Goal: Transaction & Acquisition: Purchase product/service

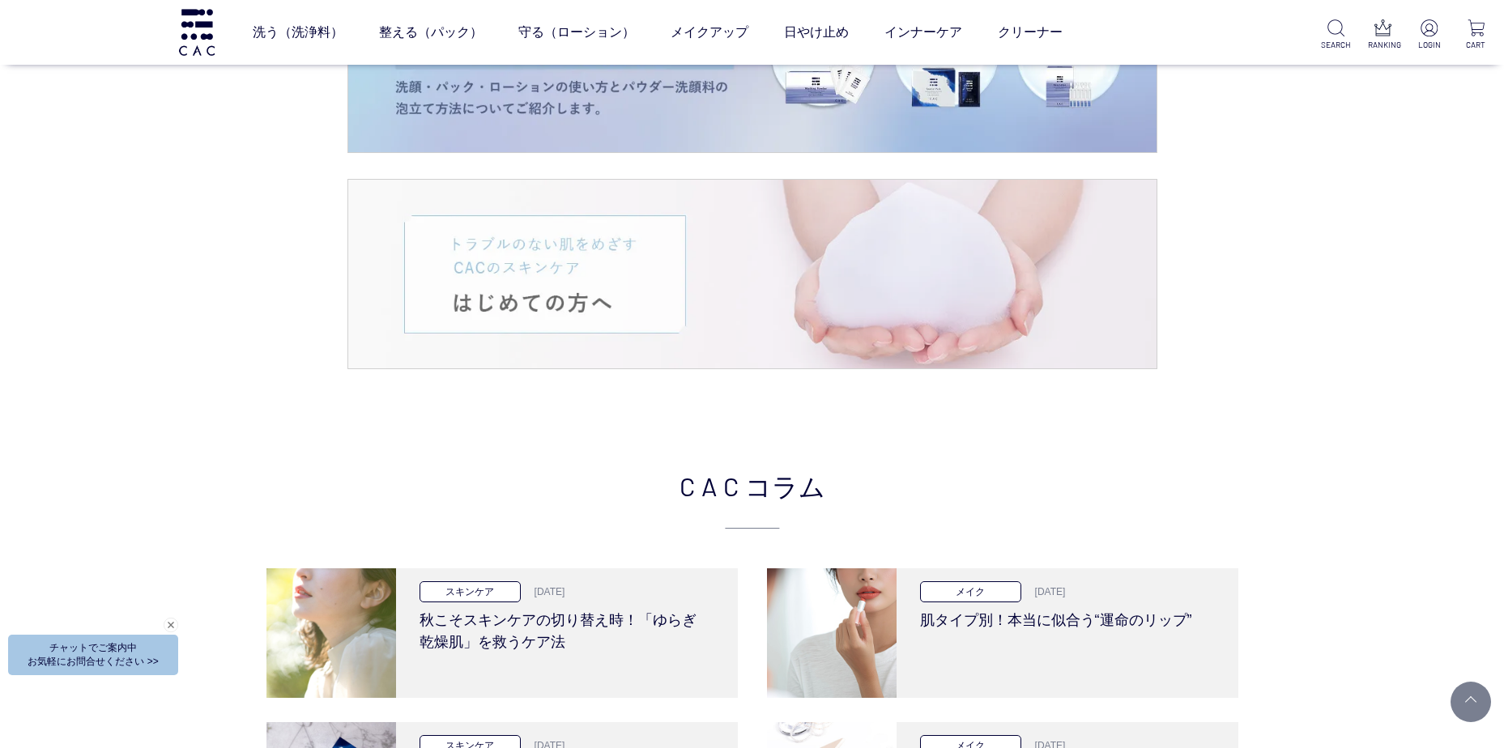
scroll to position [2996, 0]
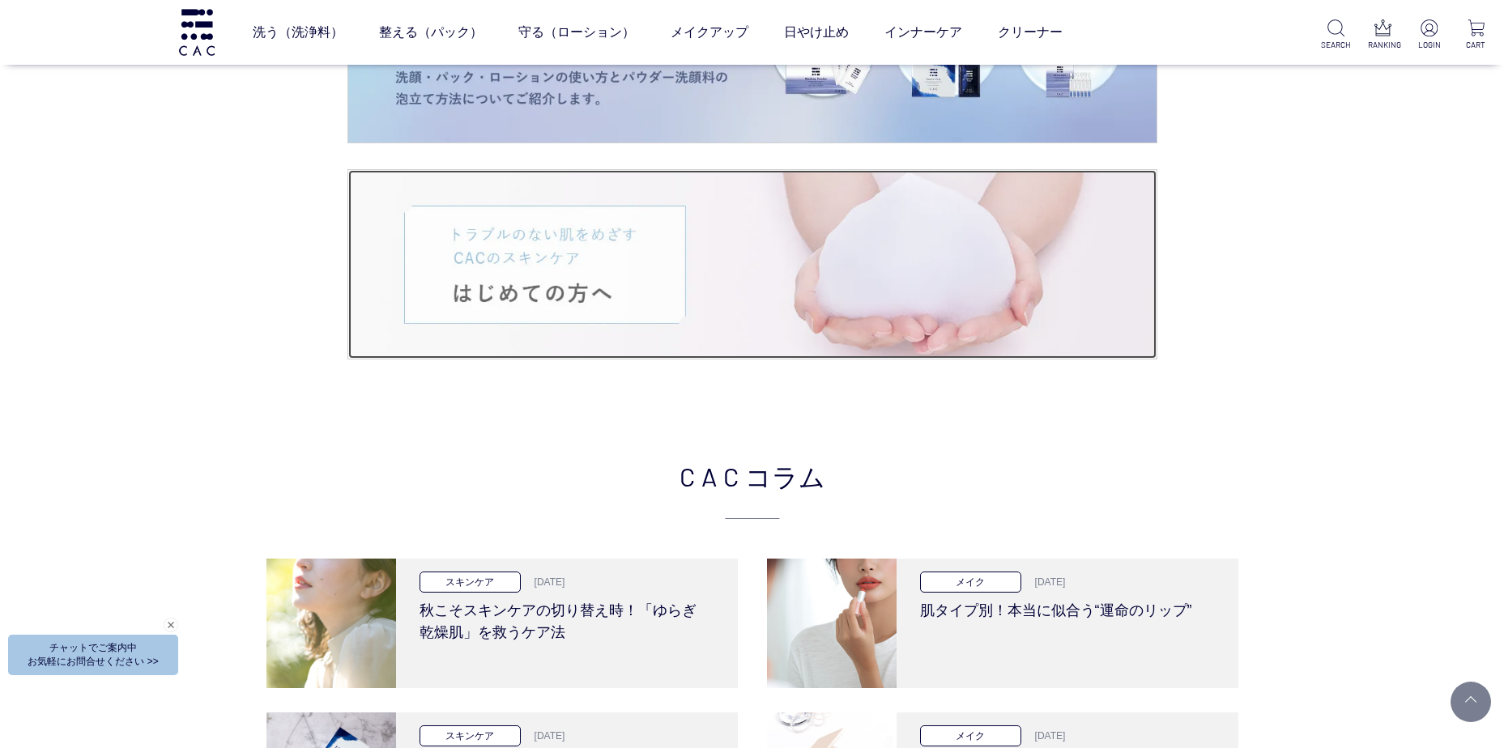
click at [633, 263] on img at bounding box center [752, 264] width 808 height 189
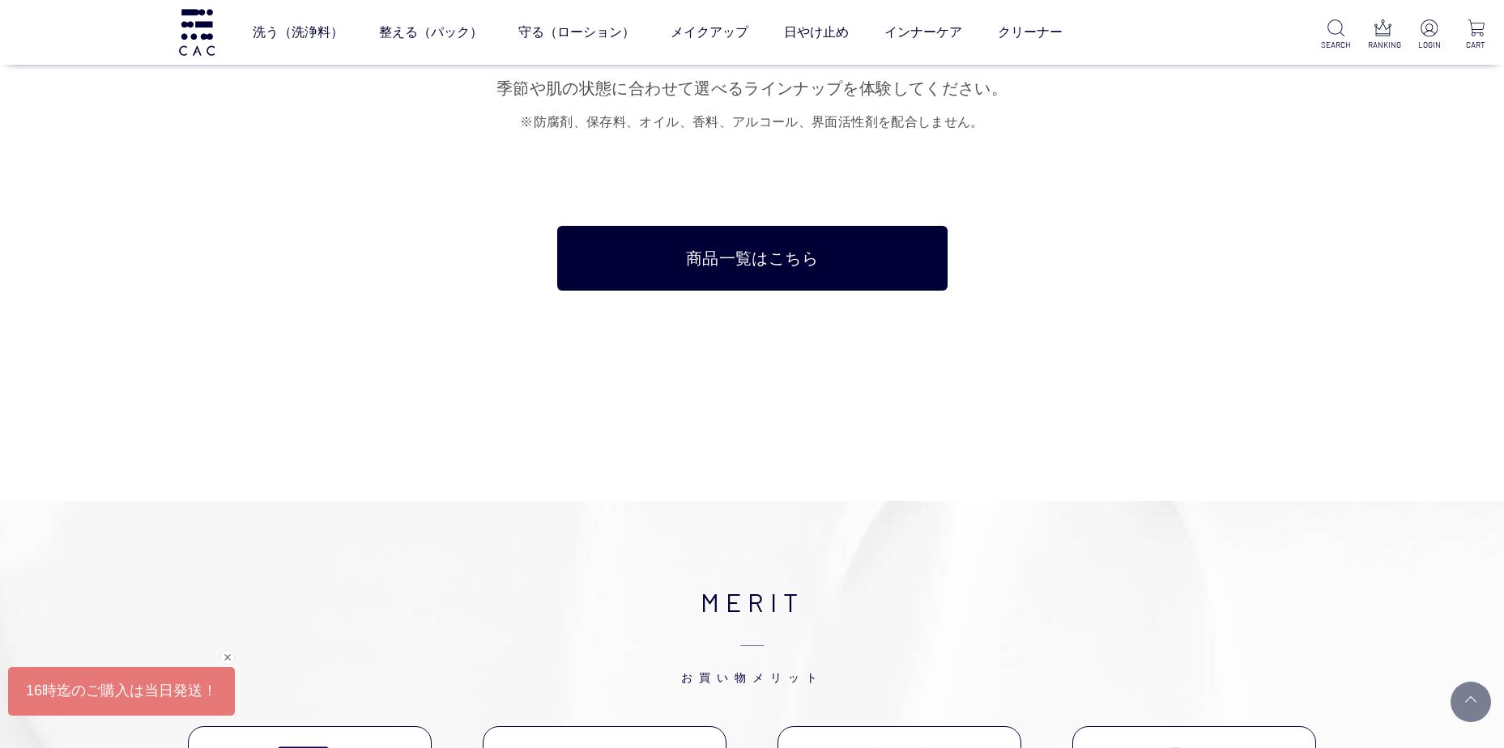
scroll to position [10364, 0]
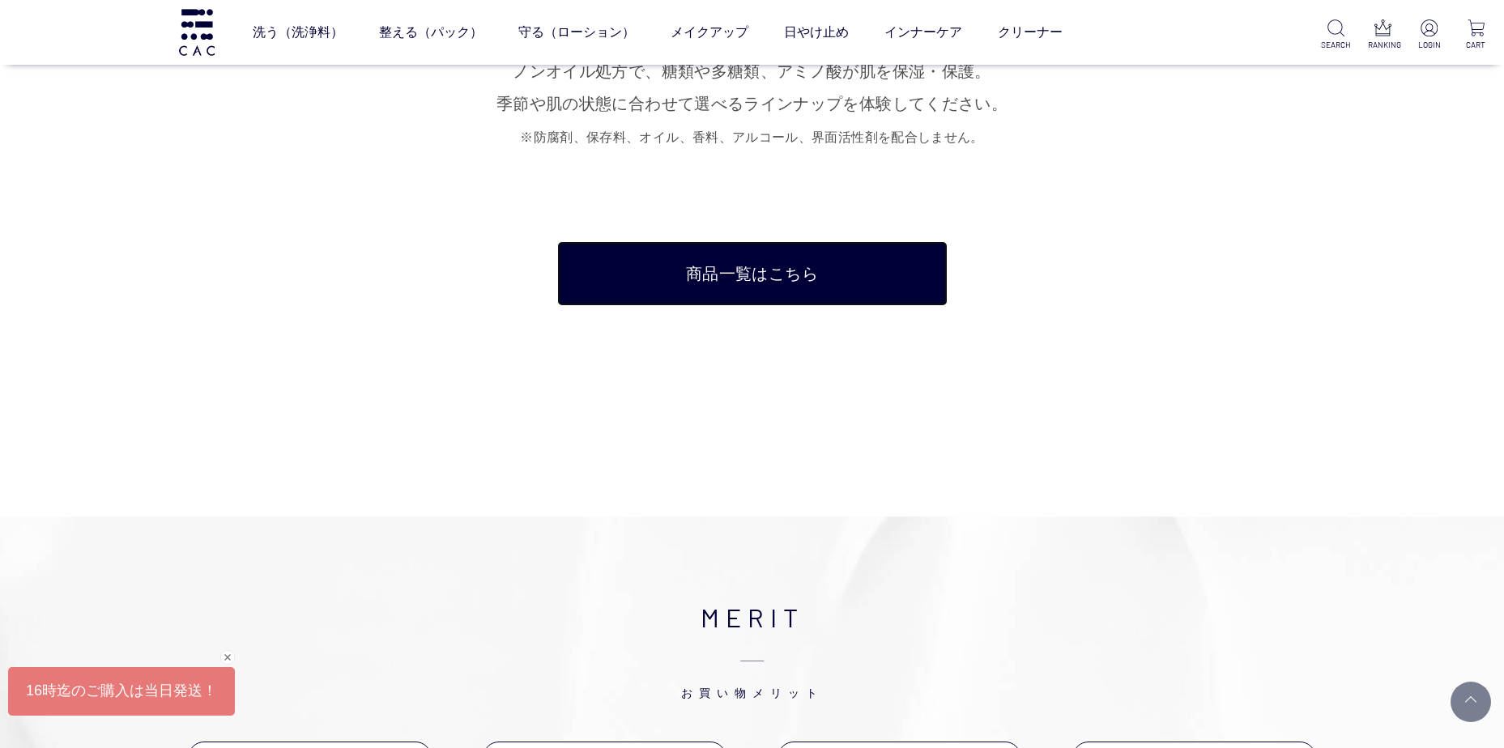
click at [839, 253] on link "商品一覧はこちら" at bounding box center [752, 273] width 390 height 65
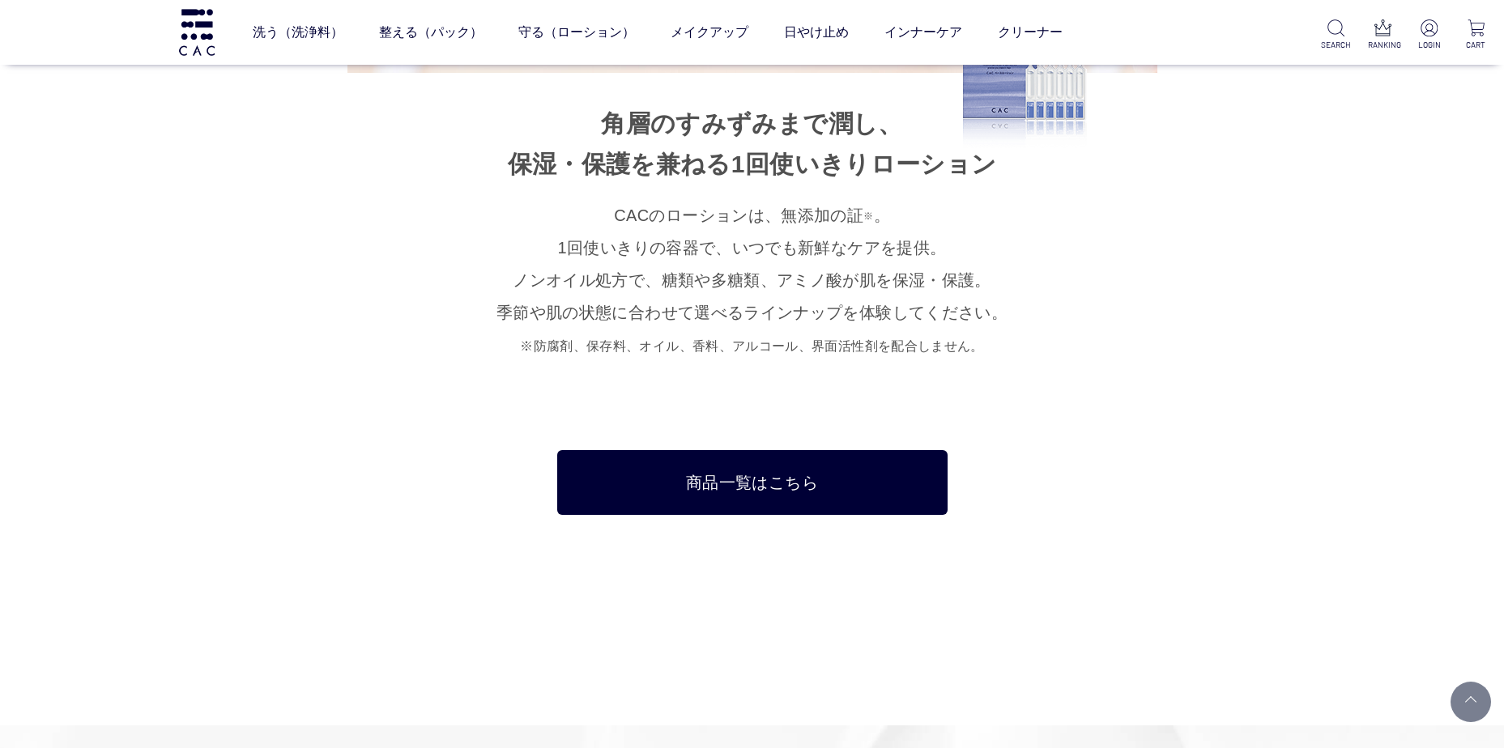
scroll to position [10121, 0]
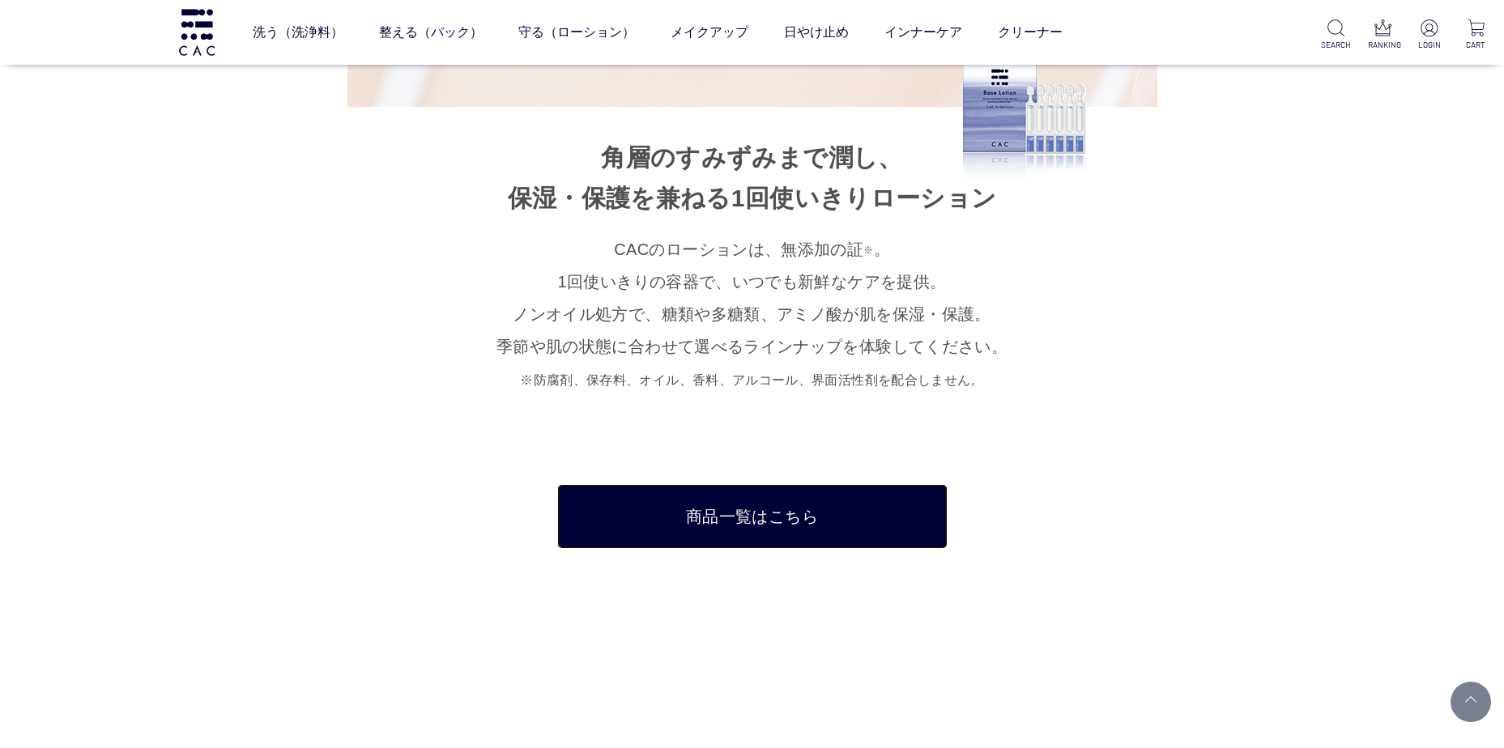
click at [760, 496] on link "商品一覧はこちら" at bounding box center [752, 516] width 390 height 65
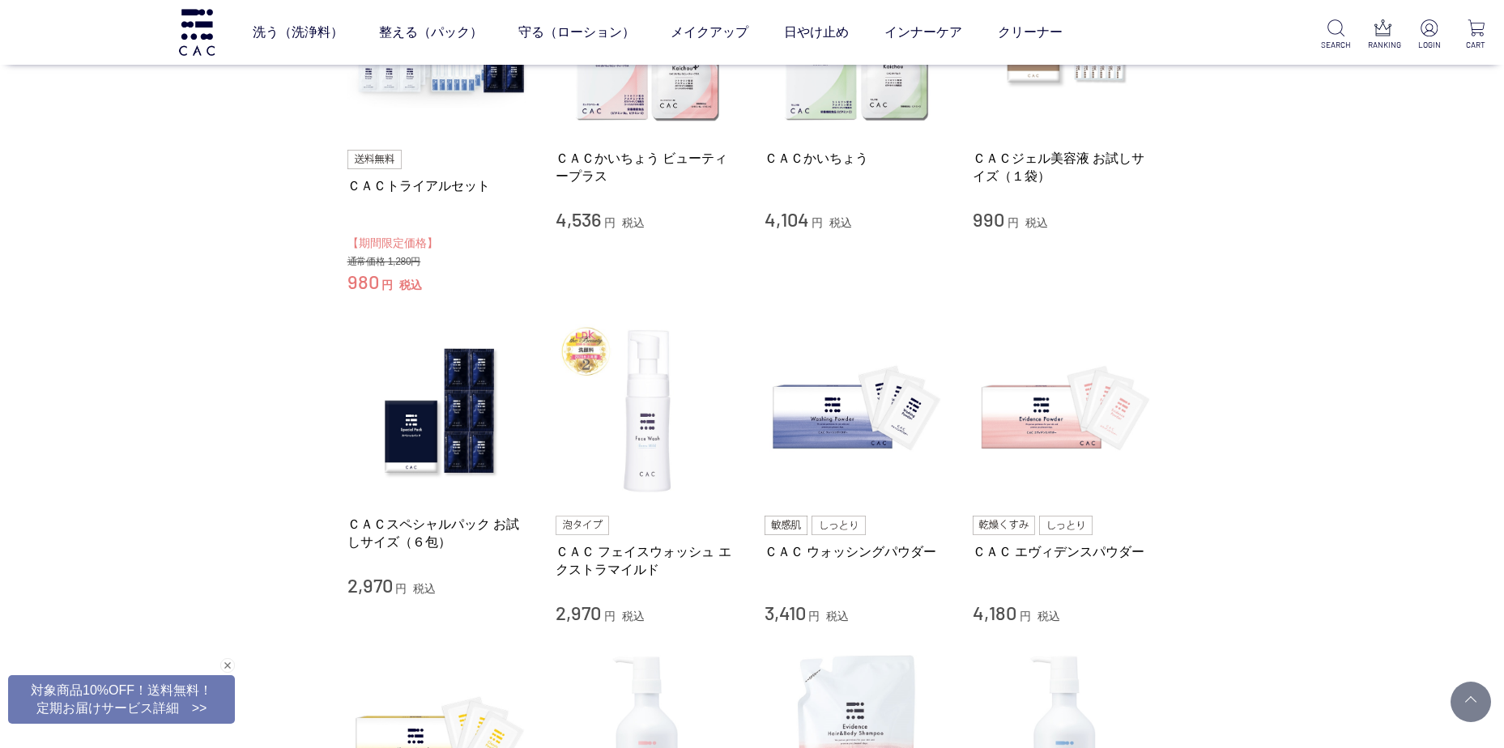
scroll to position [243, 0]
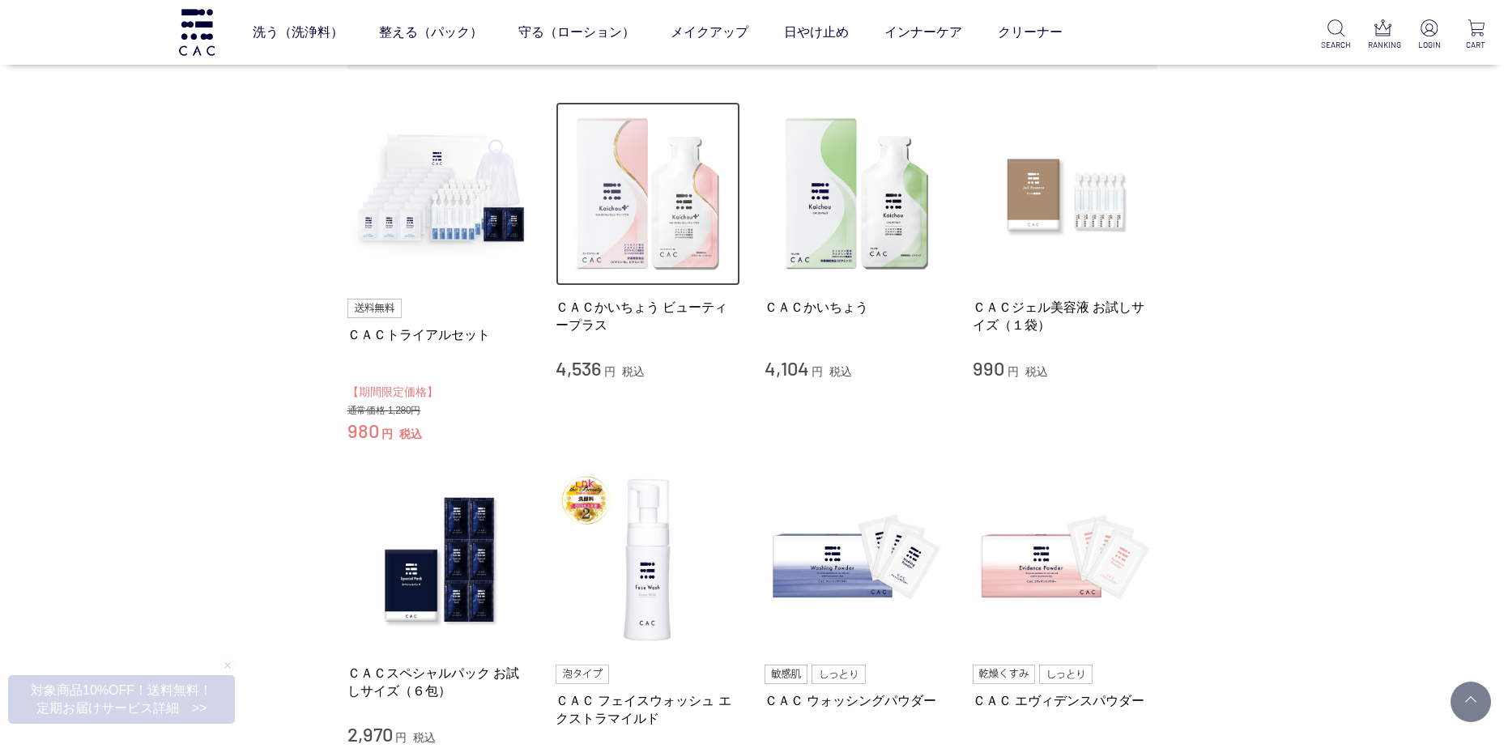
click at [679, 257] on img at bounding box center [647, 194] width 185 height 185
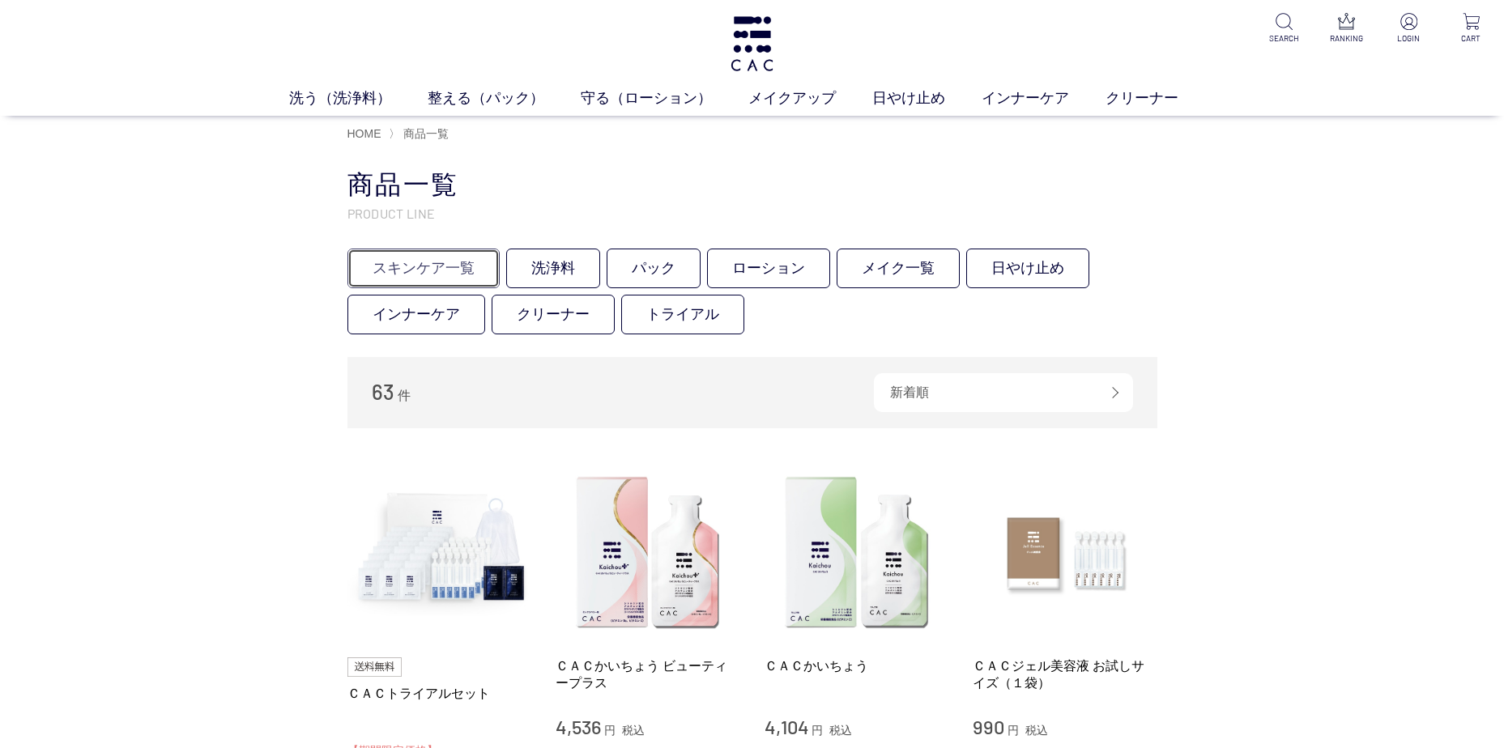
click at [439, 270] on link "スキンケア一覧" at bounding box center [423, 269] width 152 height 40
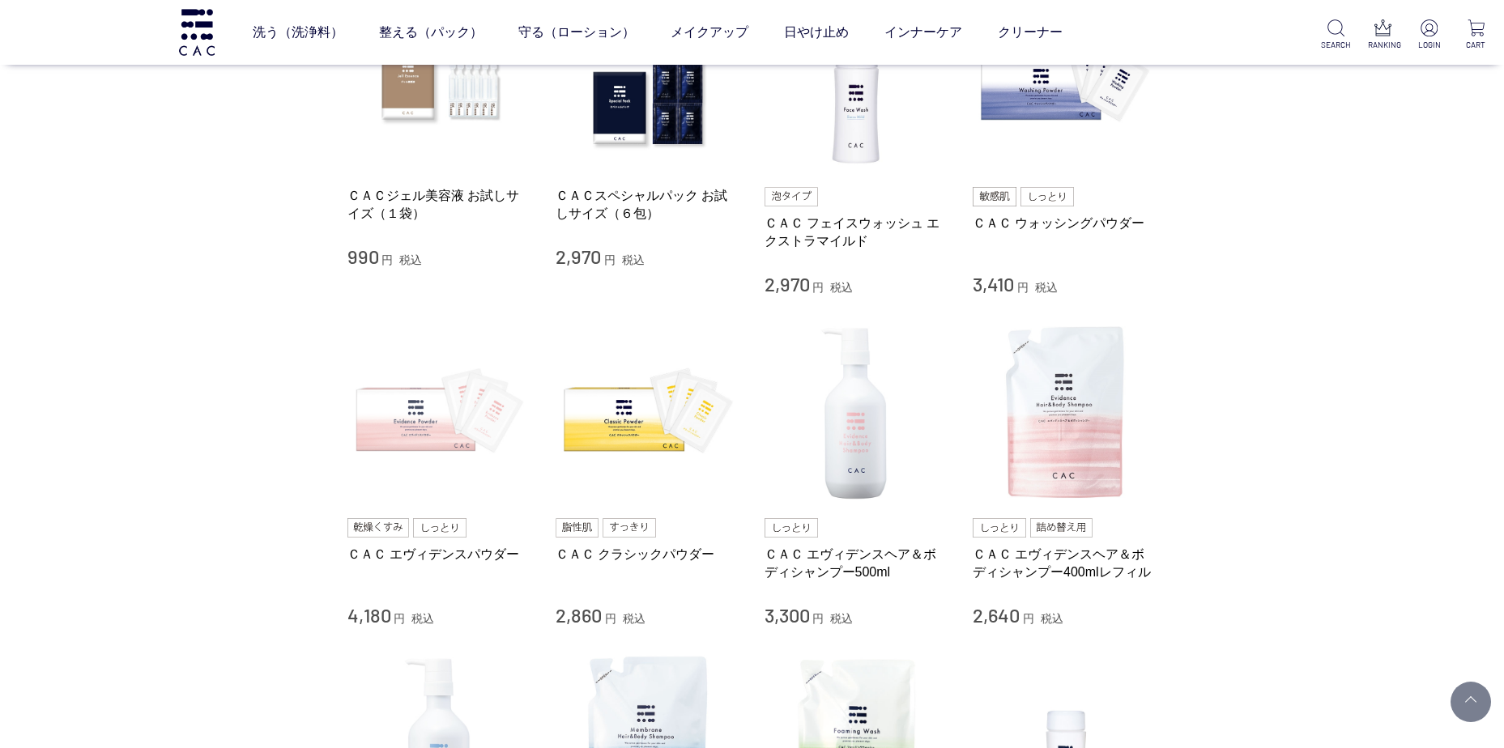
scroll to position [405, 0]
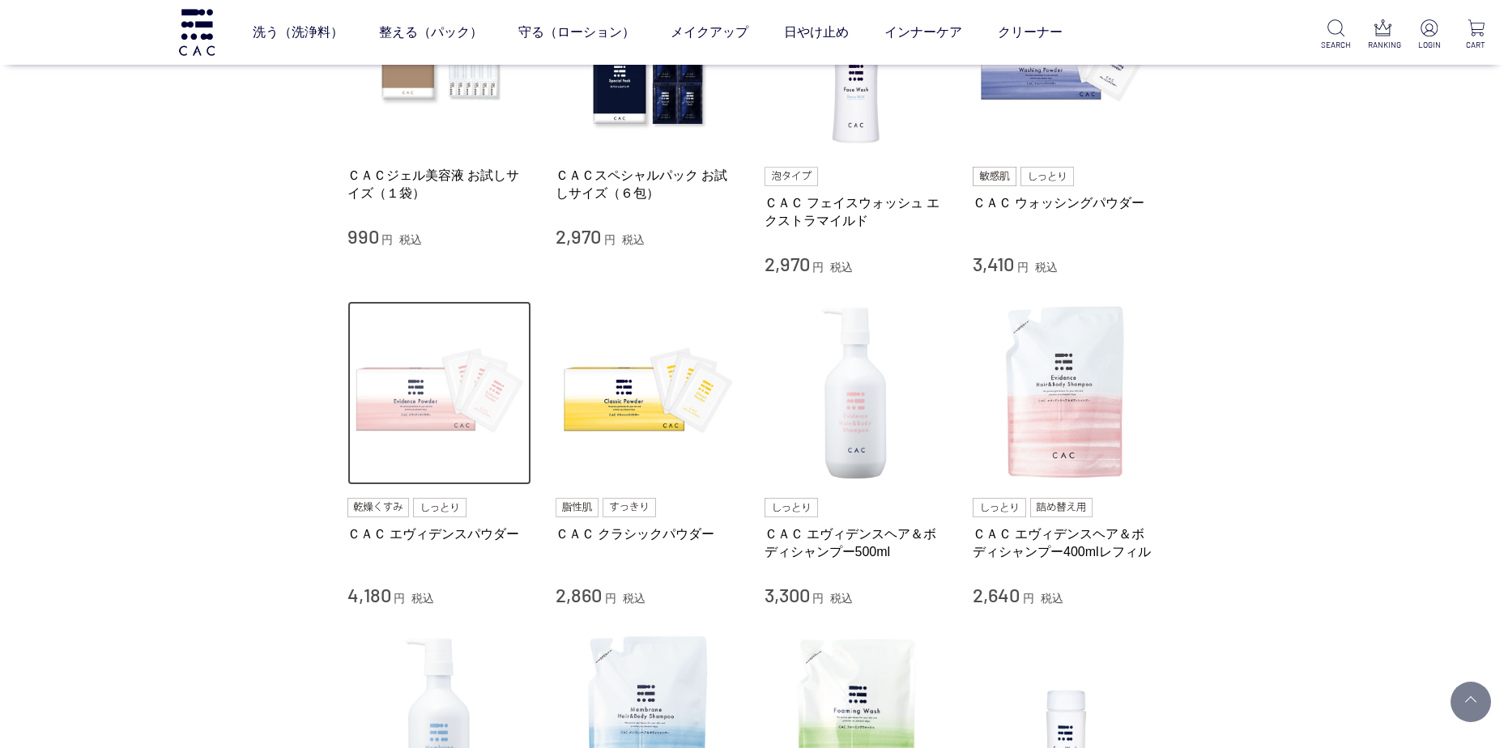
click at [485, 394] on img at bounding box center [439, 393] width 185 height 185
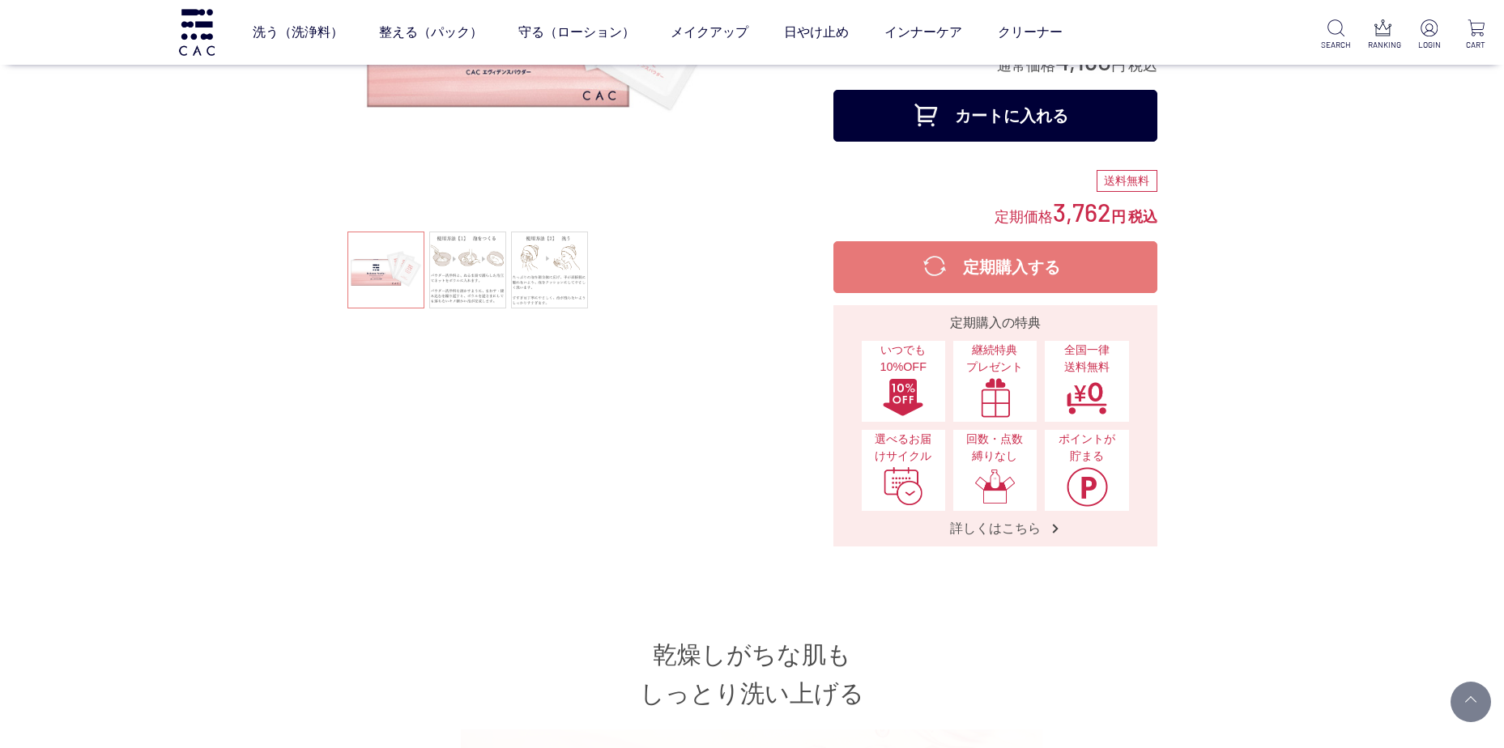
scroll to position [243, 0]
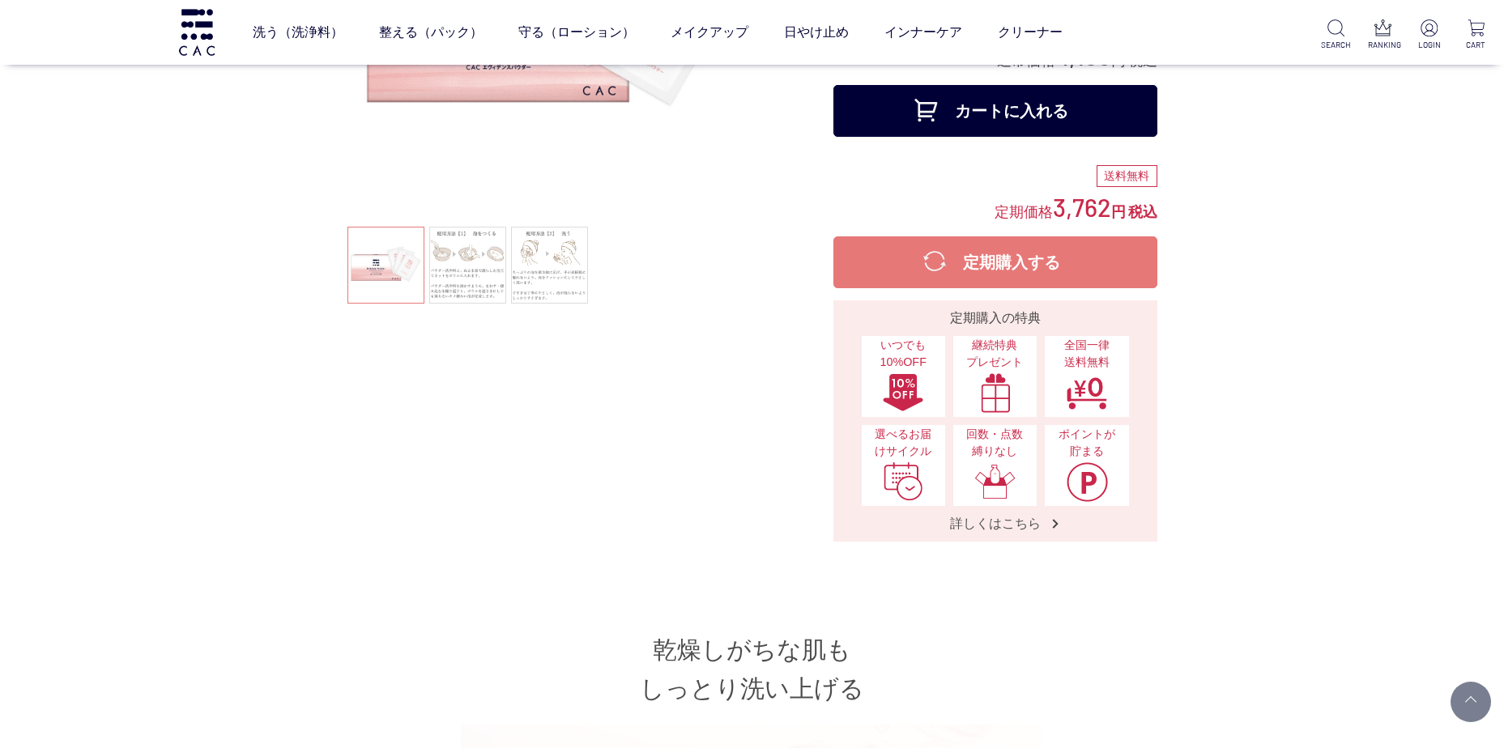
click at [398, 261] on ul at bounding box center [549, 267] width 405 height 81
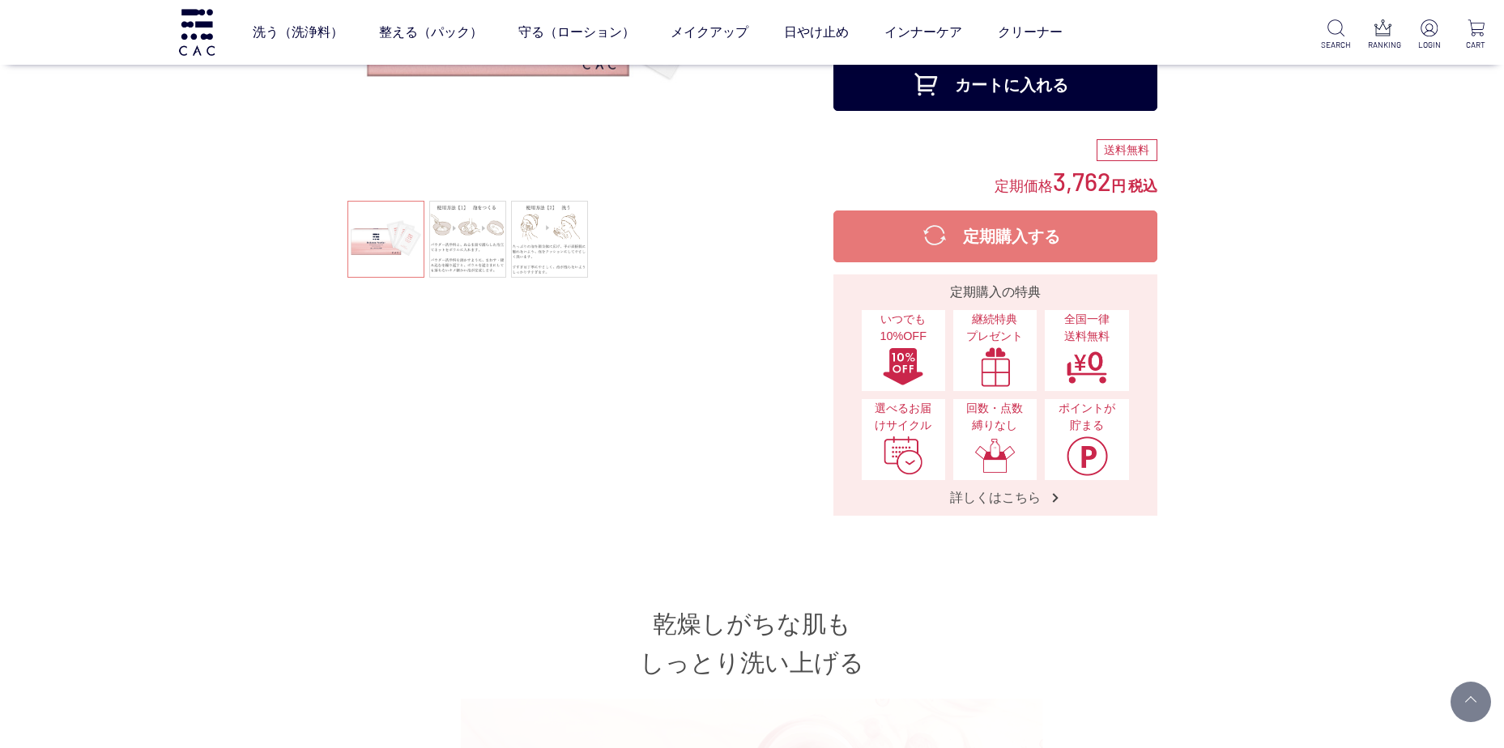
scroll to position [162, 0]
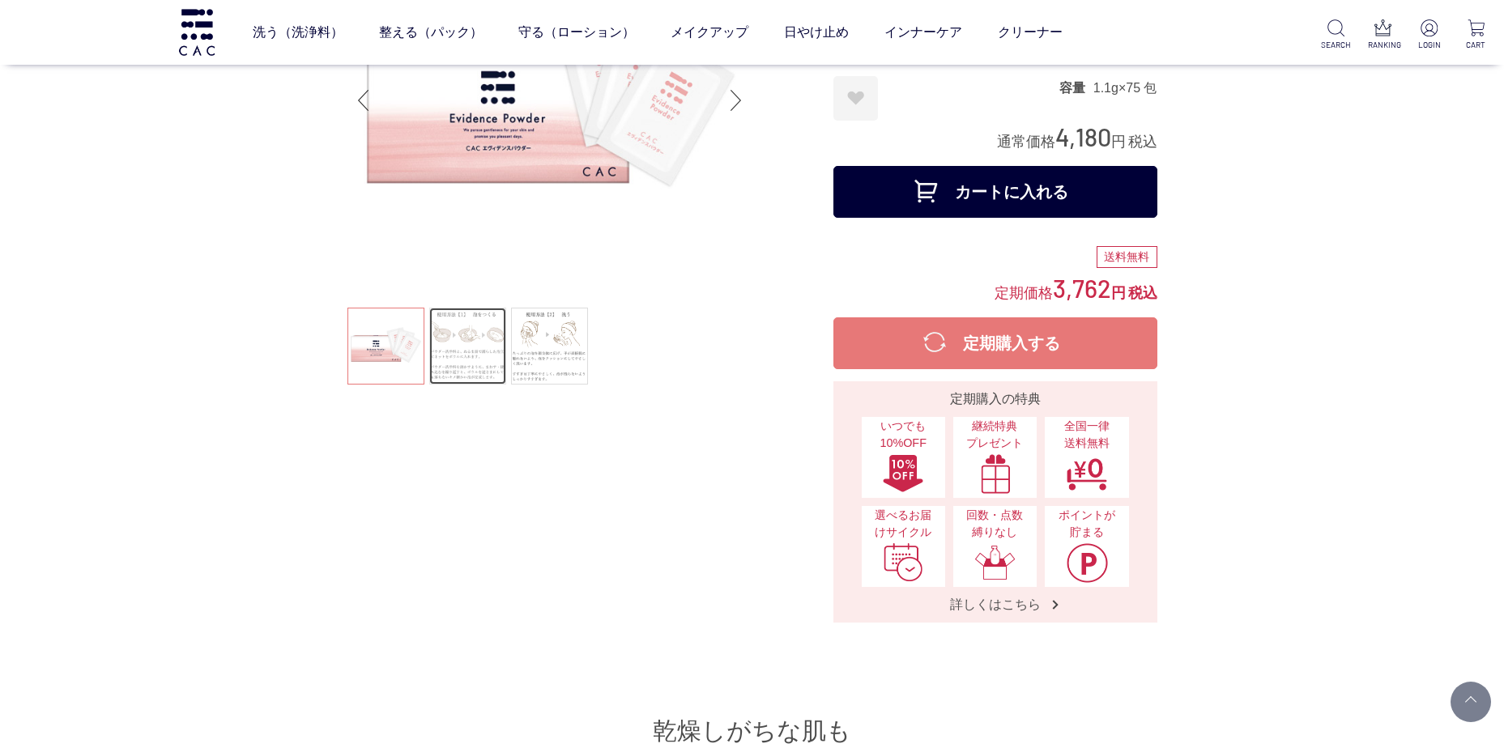
click at [476, 353] on link at bounding box center [467, 346] width 77 height 77
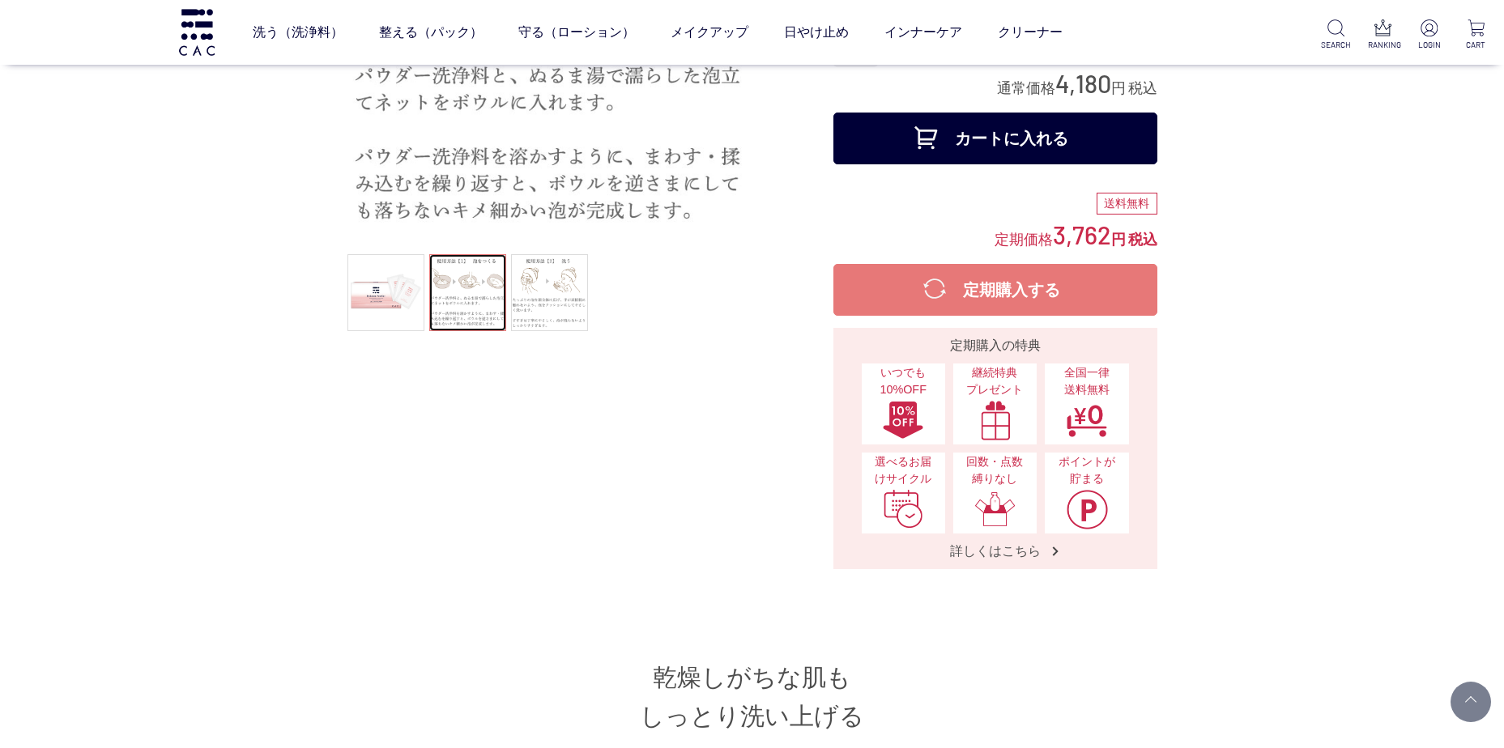
scroll to position [243, 0]
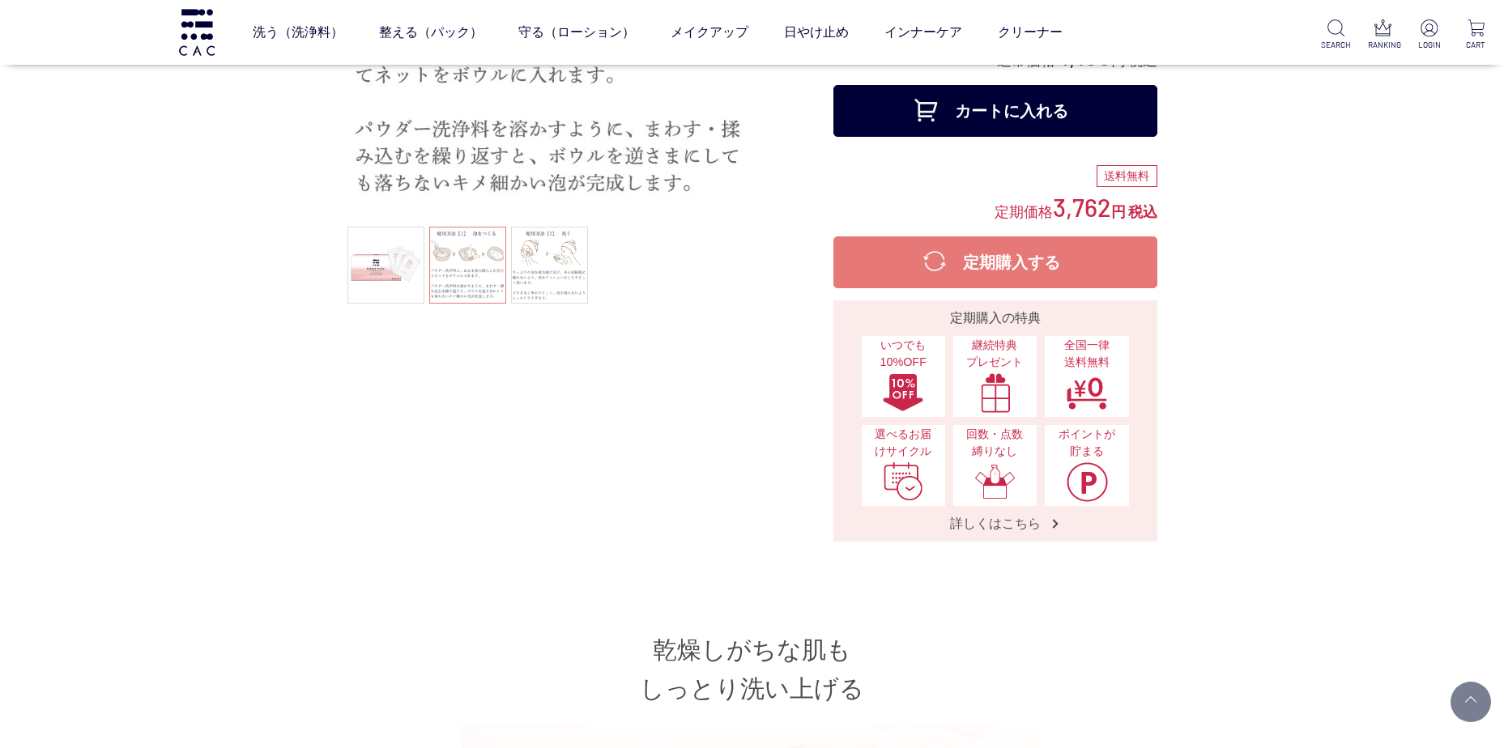
click at [1026, 117] on button "カートに入れる" at bounding box center [995, 111] width 324 height 52
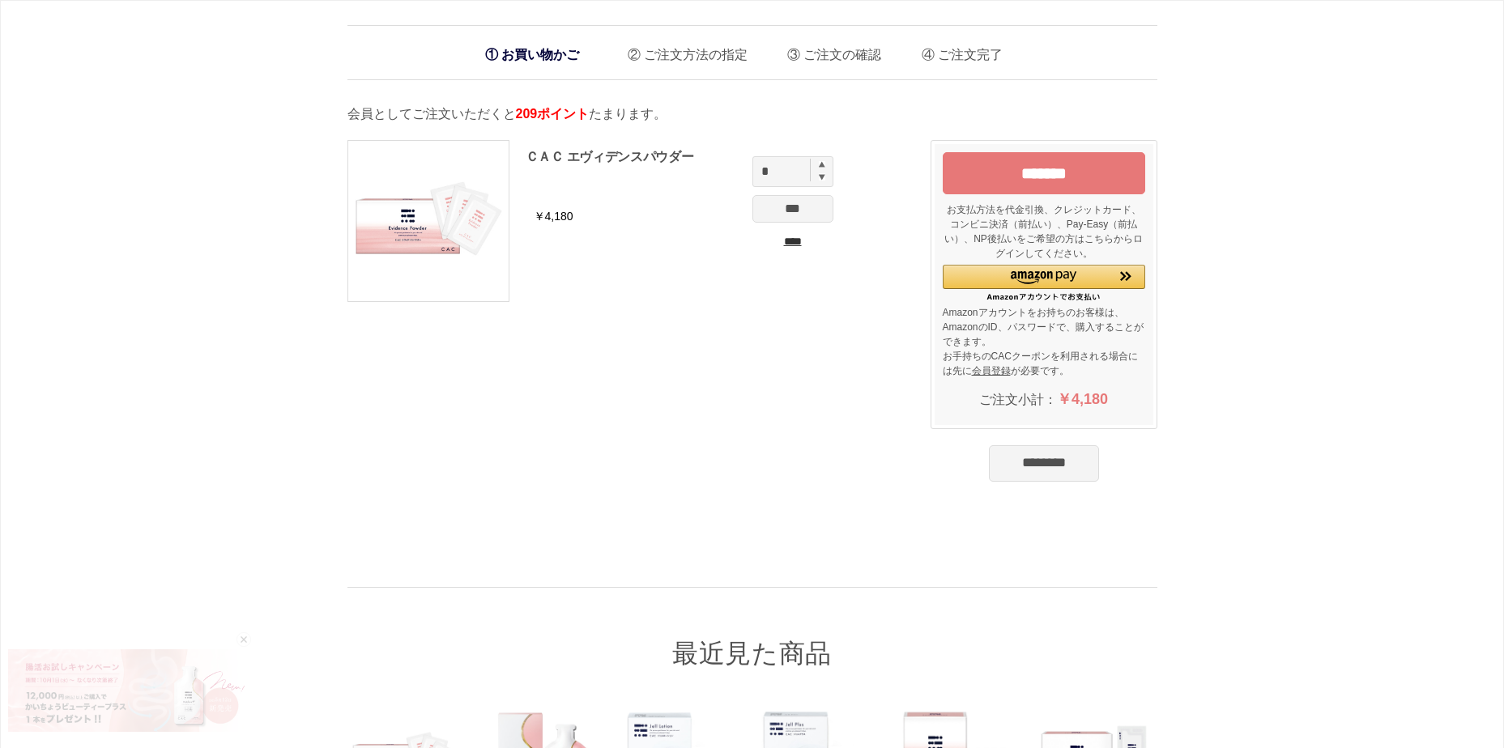
click at [1038, 464] on input "********" at bounding box center [1044, 463] width 110 height 36
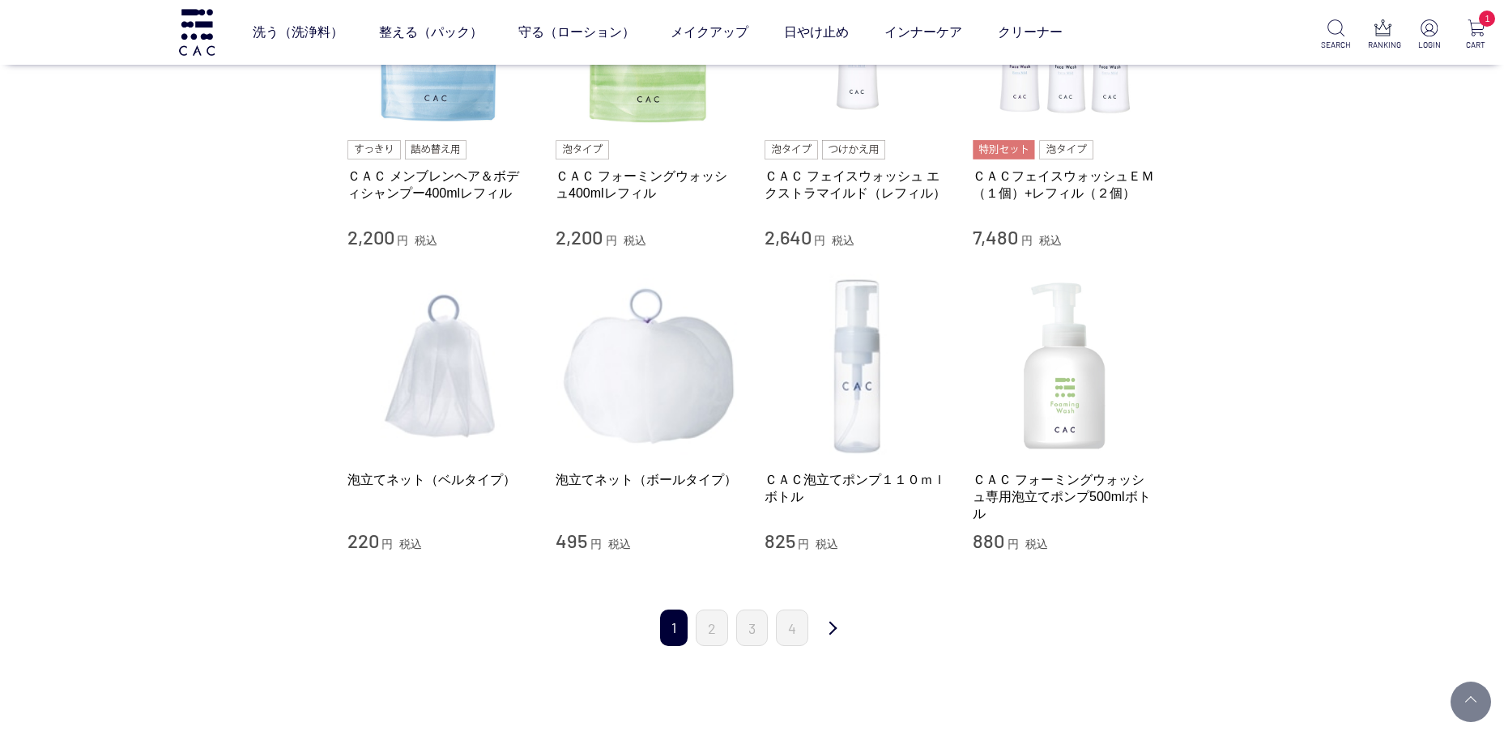
scroll to position [1457, 0]
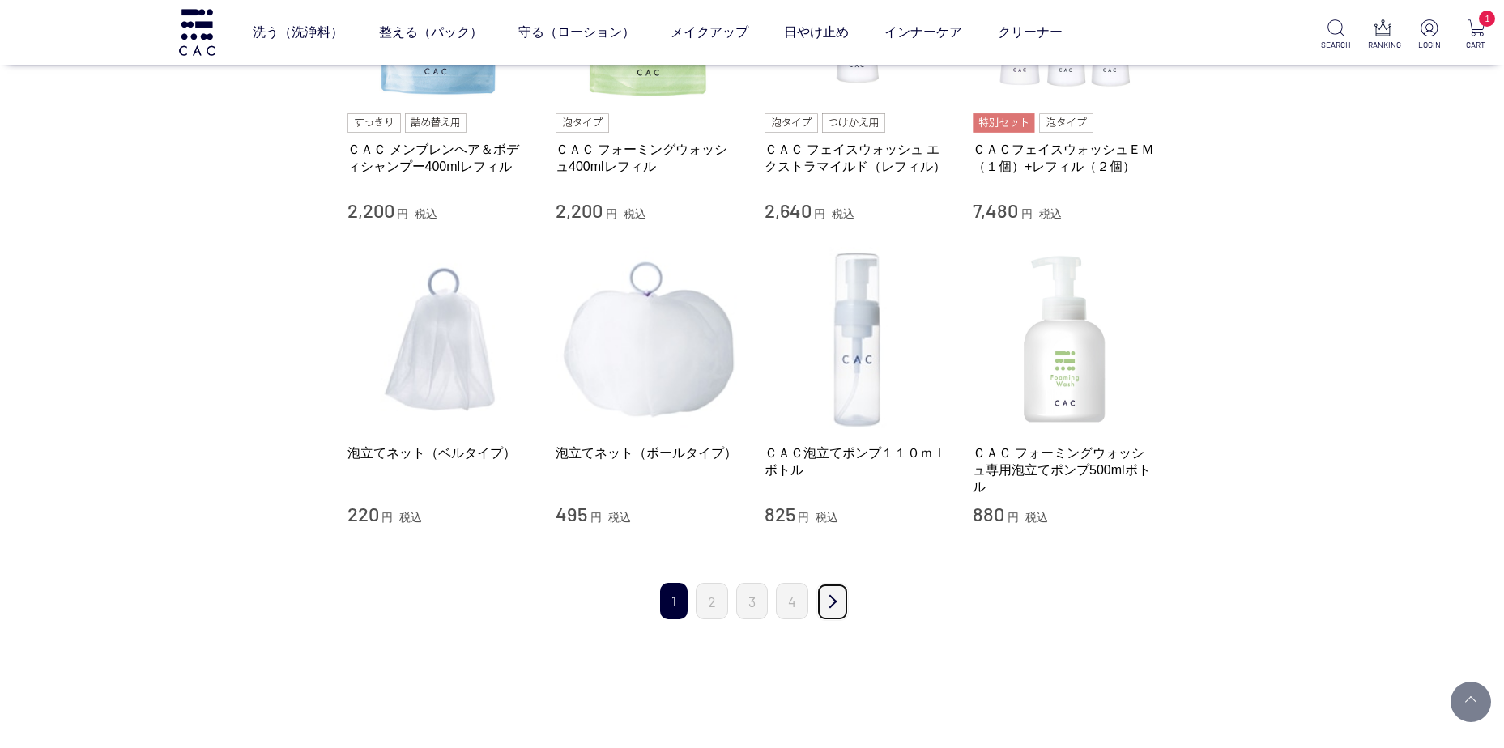
click at [835, 601] on link "次" at bounding box center [832, 602] width 32 height 38
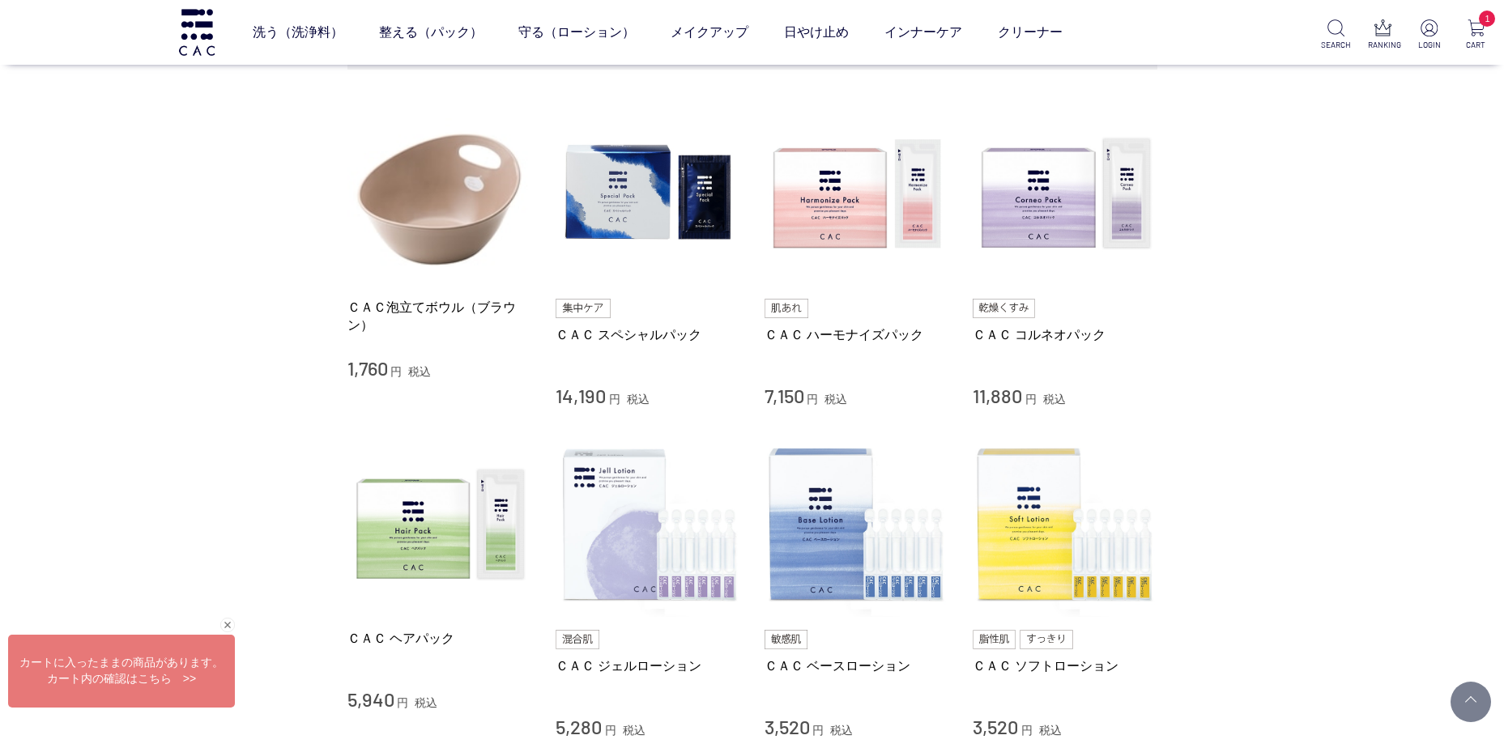
scroll to position [324, 0]
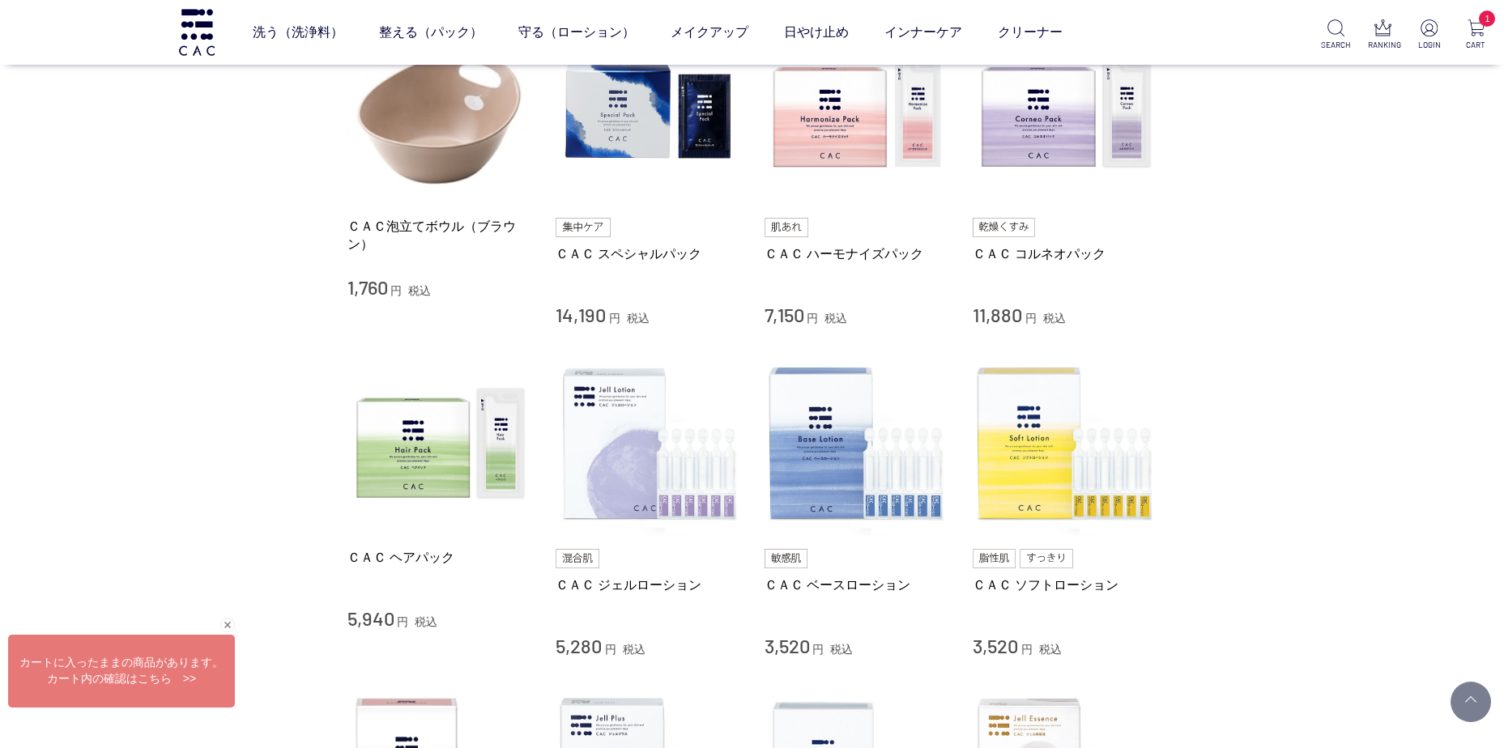
click at [585, 232] on img at bounding box center [582, 227] width 55 height 19
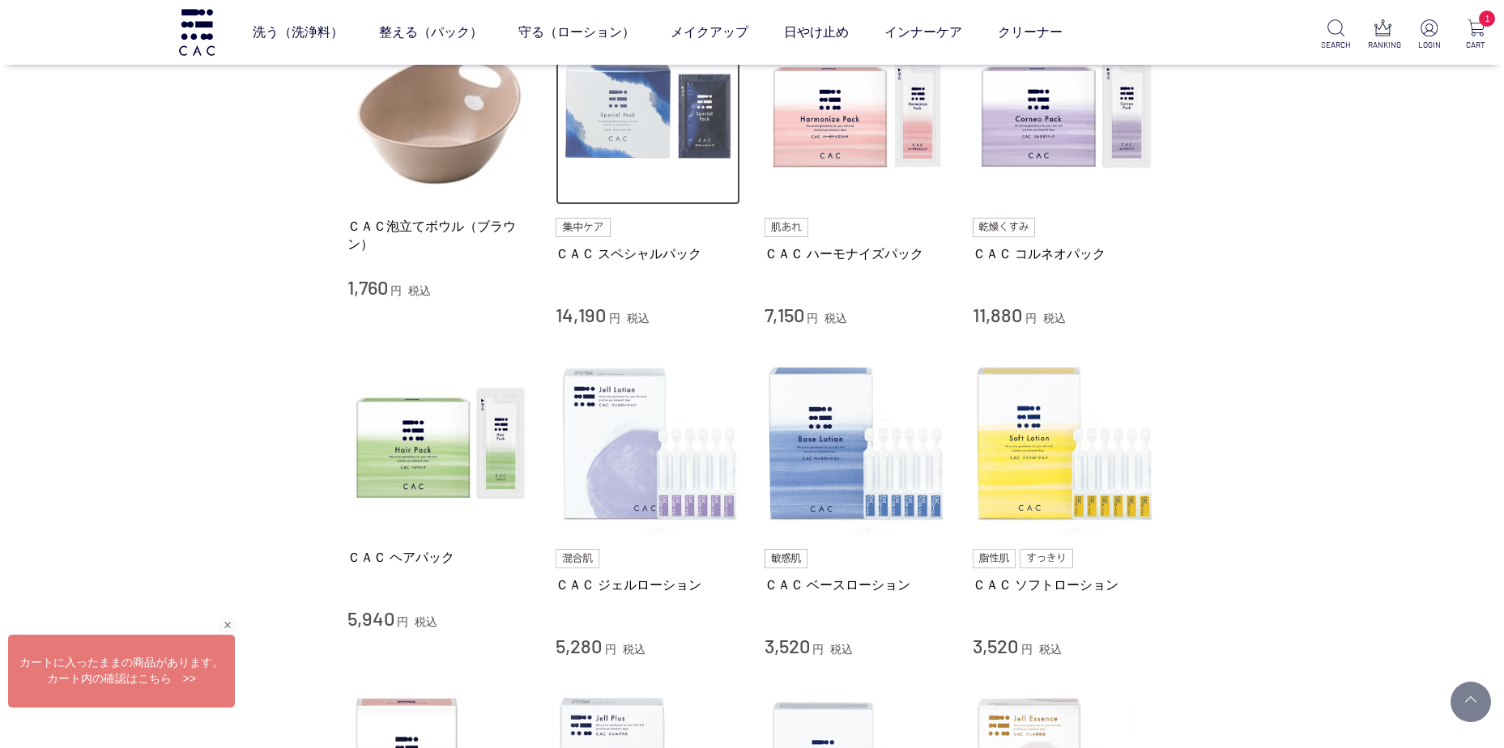
click at [619, 133] on img at bounding box center [647, 113] width 185 height 185
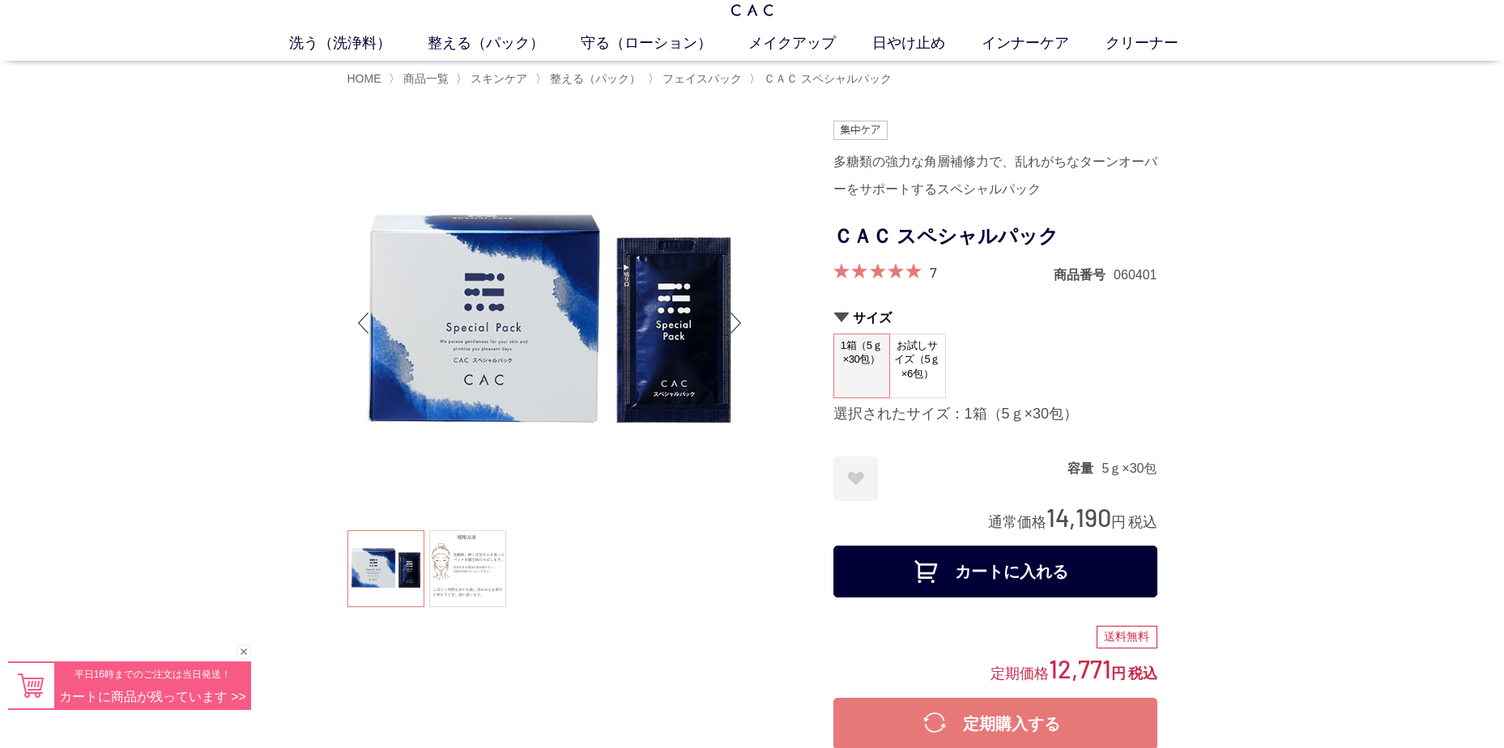
scroll to position [81, 0]
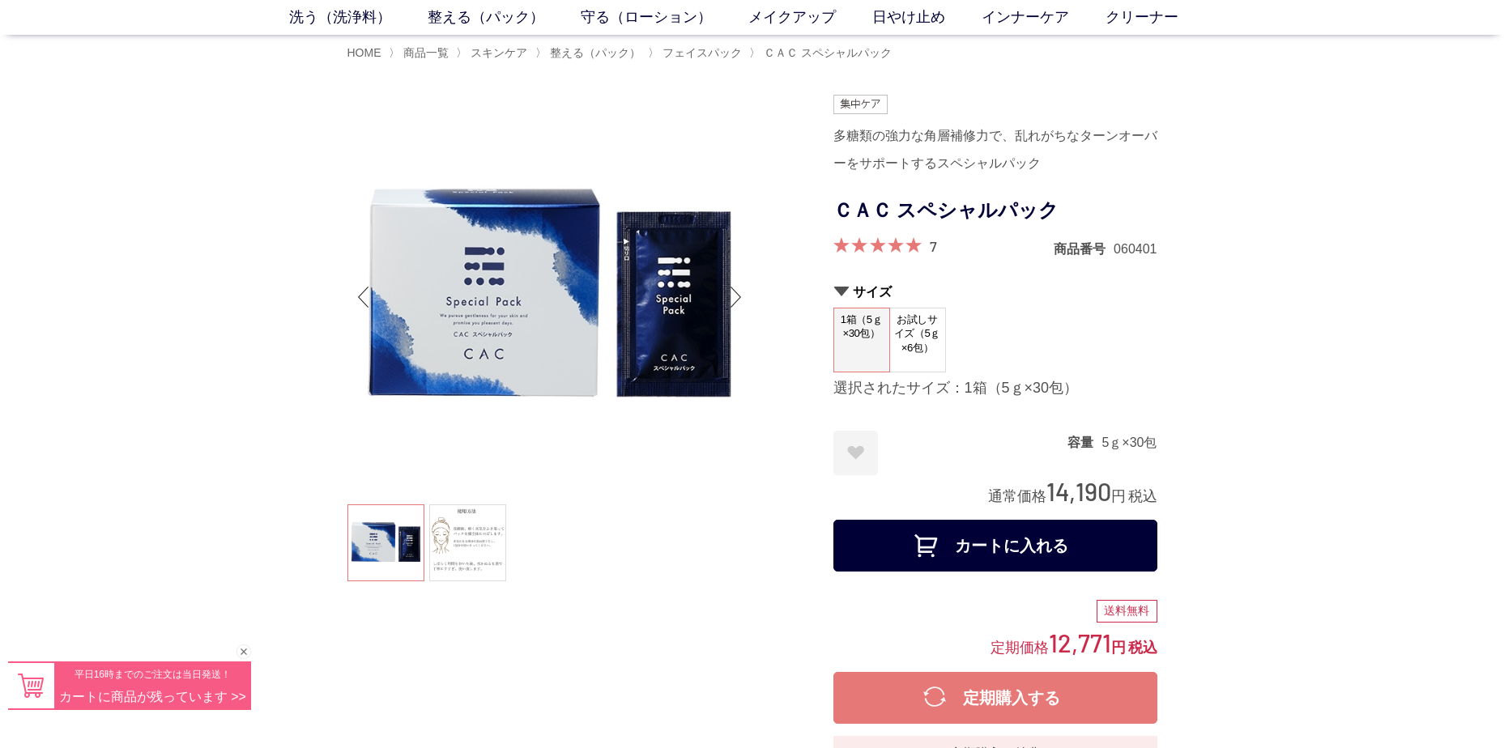
click at [914, 330] on span "お試しサイズ（5ｇ×6包）" at bounding box center [917, 333] width 55 height 51
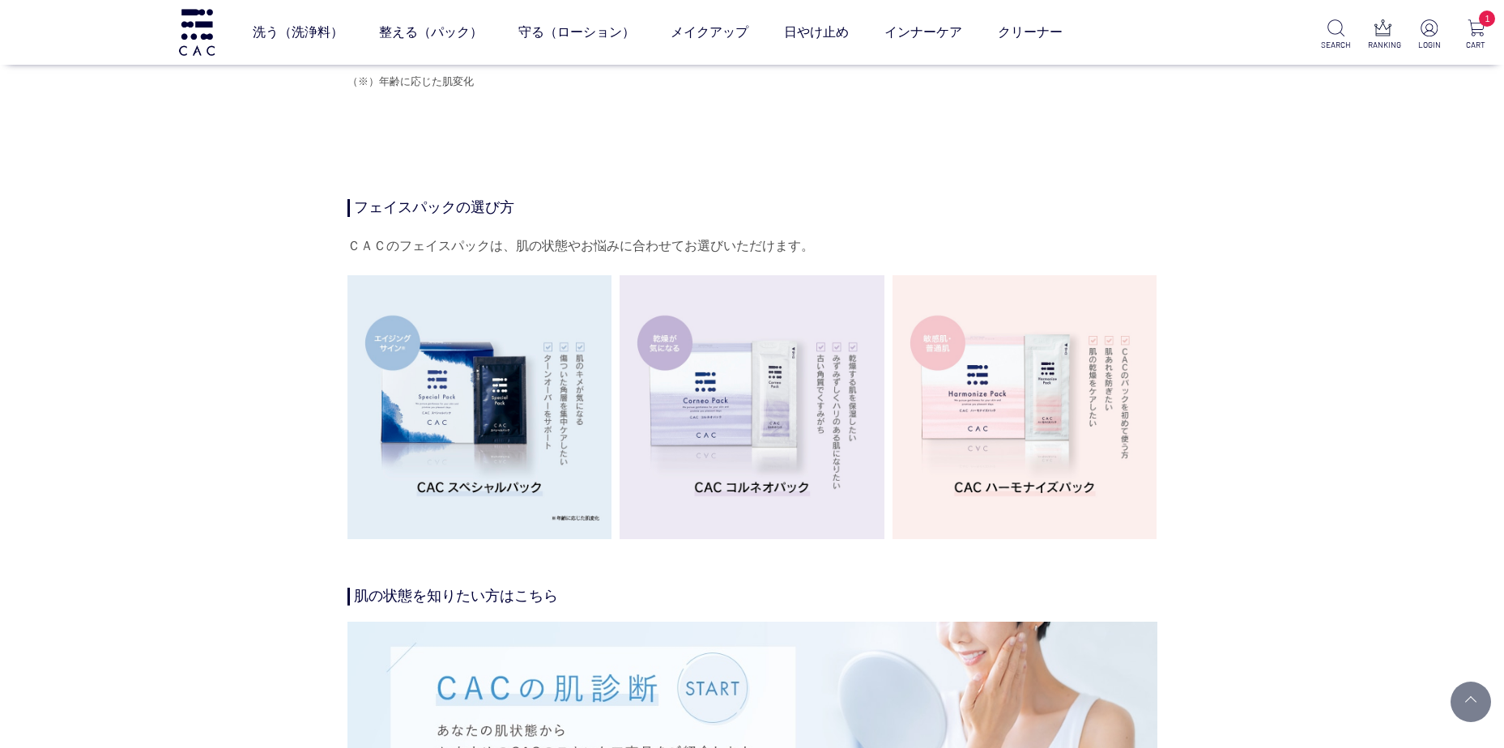
scroll to position [2429, 0]
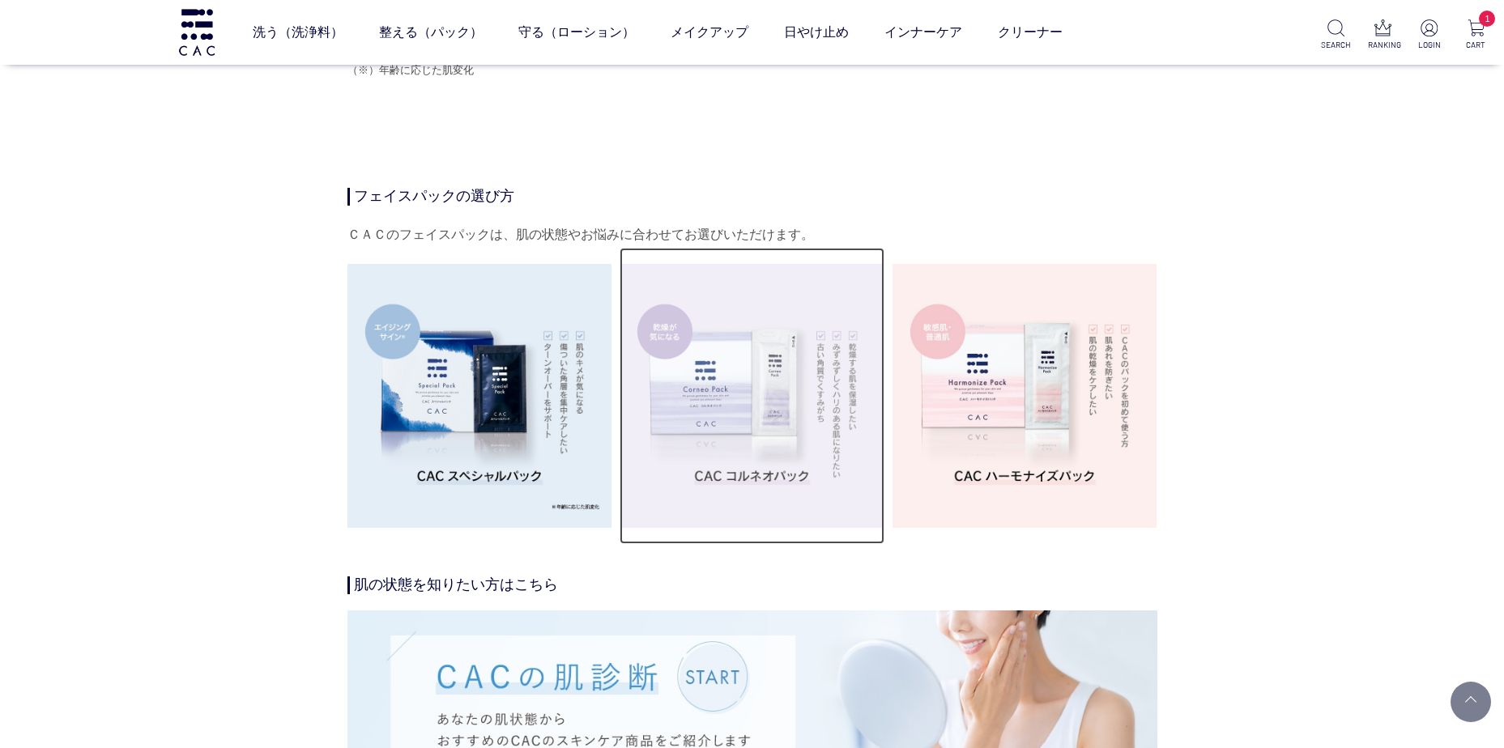
click at [832, 413] on img at bounding box center [751, 396] width 265 height 265
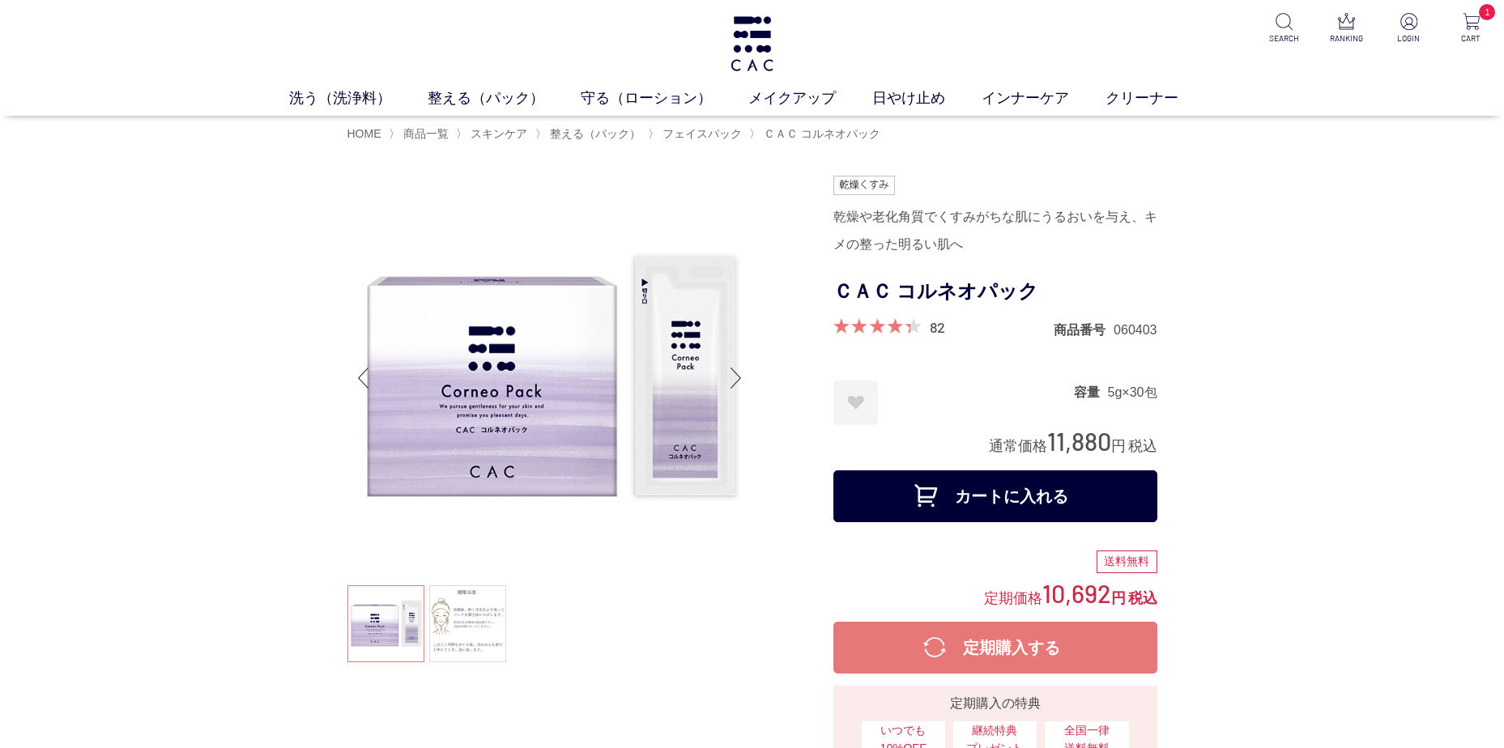
click at [1006, 501] on button "カートに入れる" at bounding box center [995, 496] width 324 height 52
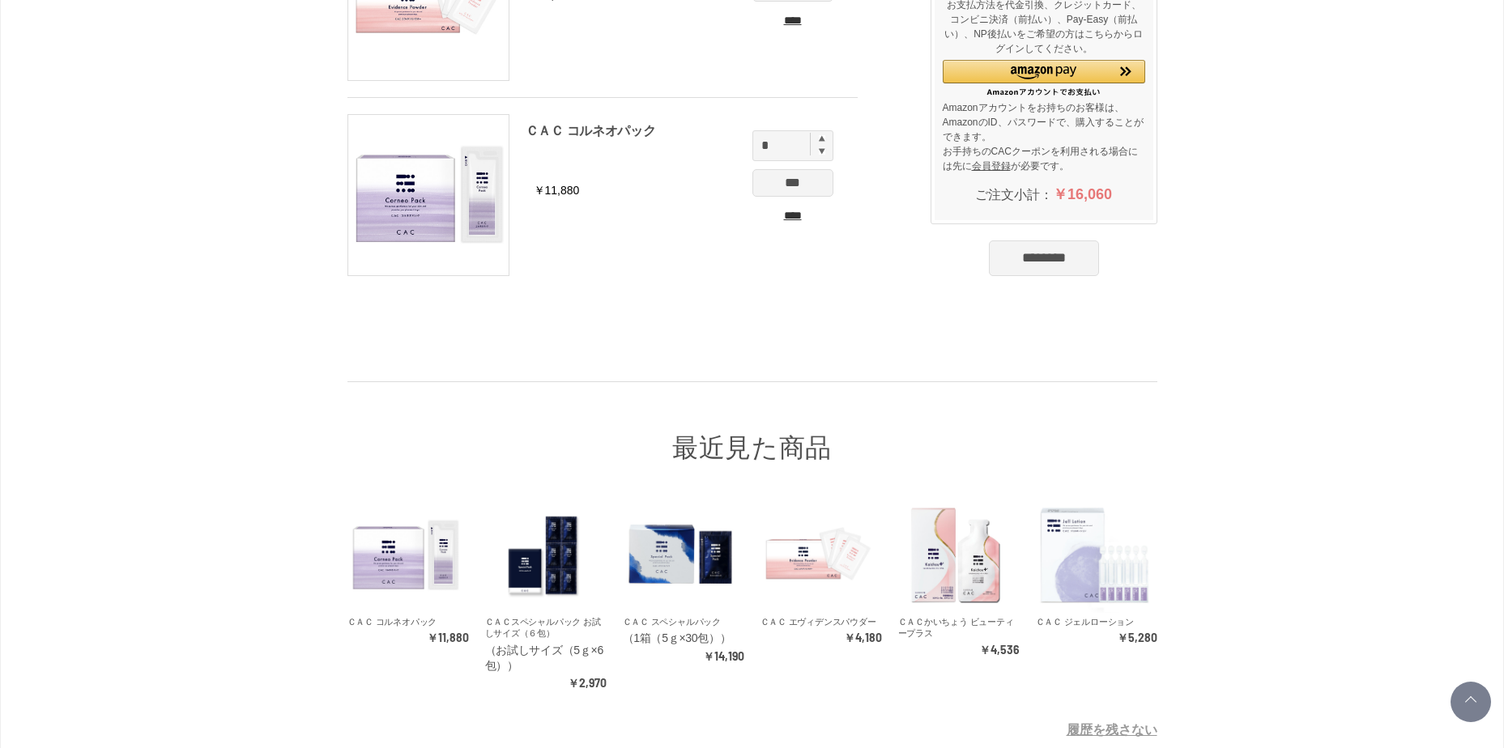
scroll to position [243, 0]
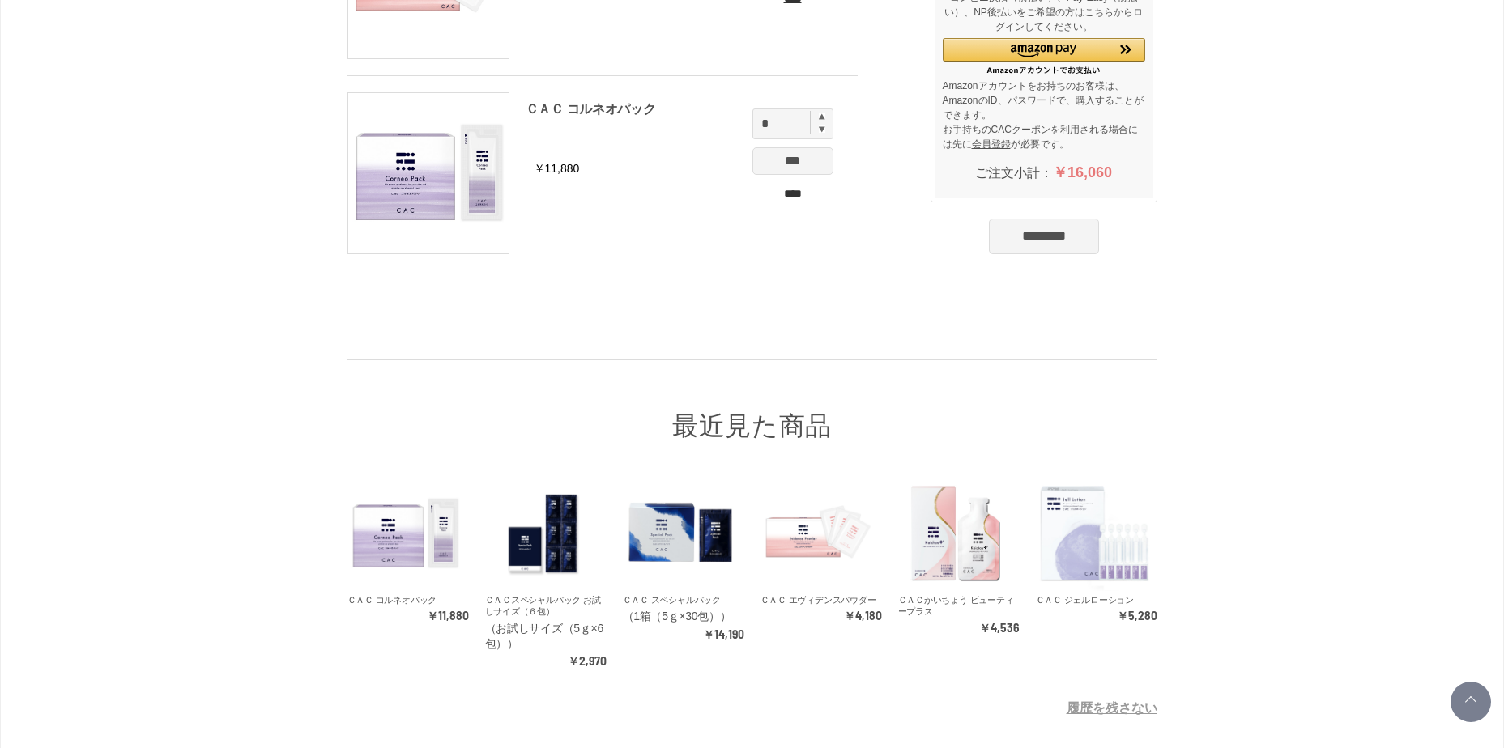
click at [1076, 239] on input "********" at bounding box center [1044, 237] width 110 height 36
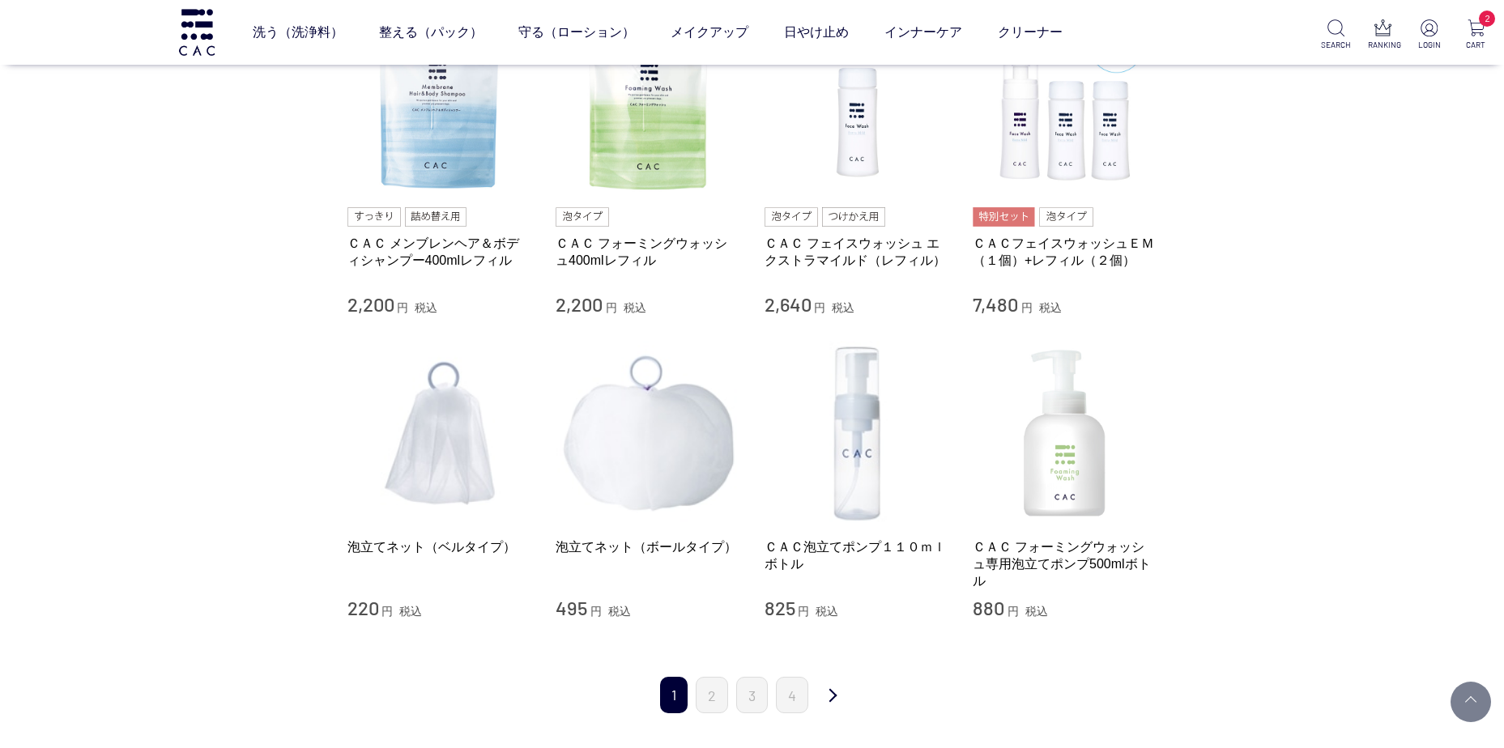
scroll to position [1781, 0]
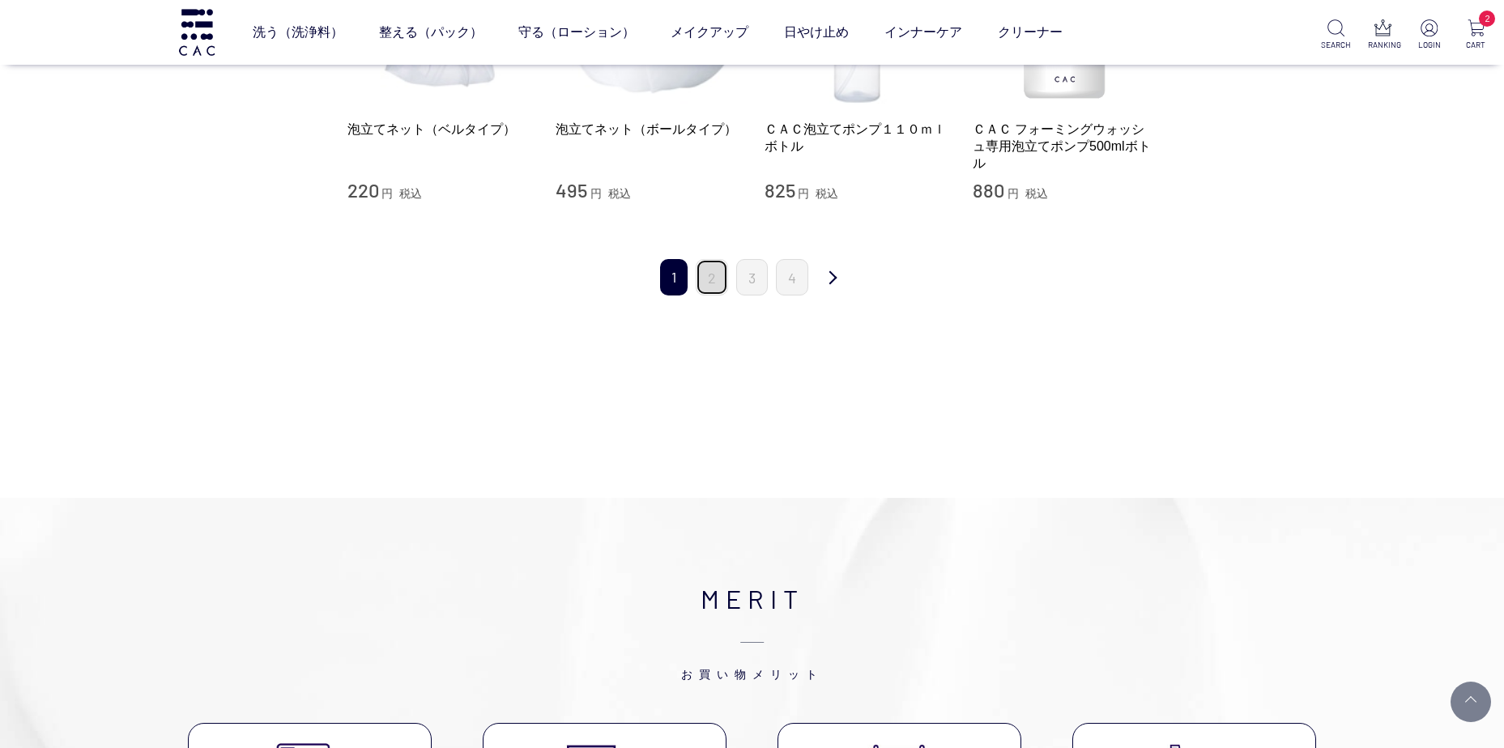
click at [716, 276] on link "2" at bounding box center [712, 277] width 32 height 36
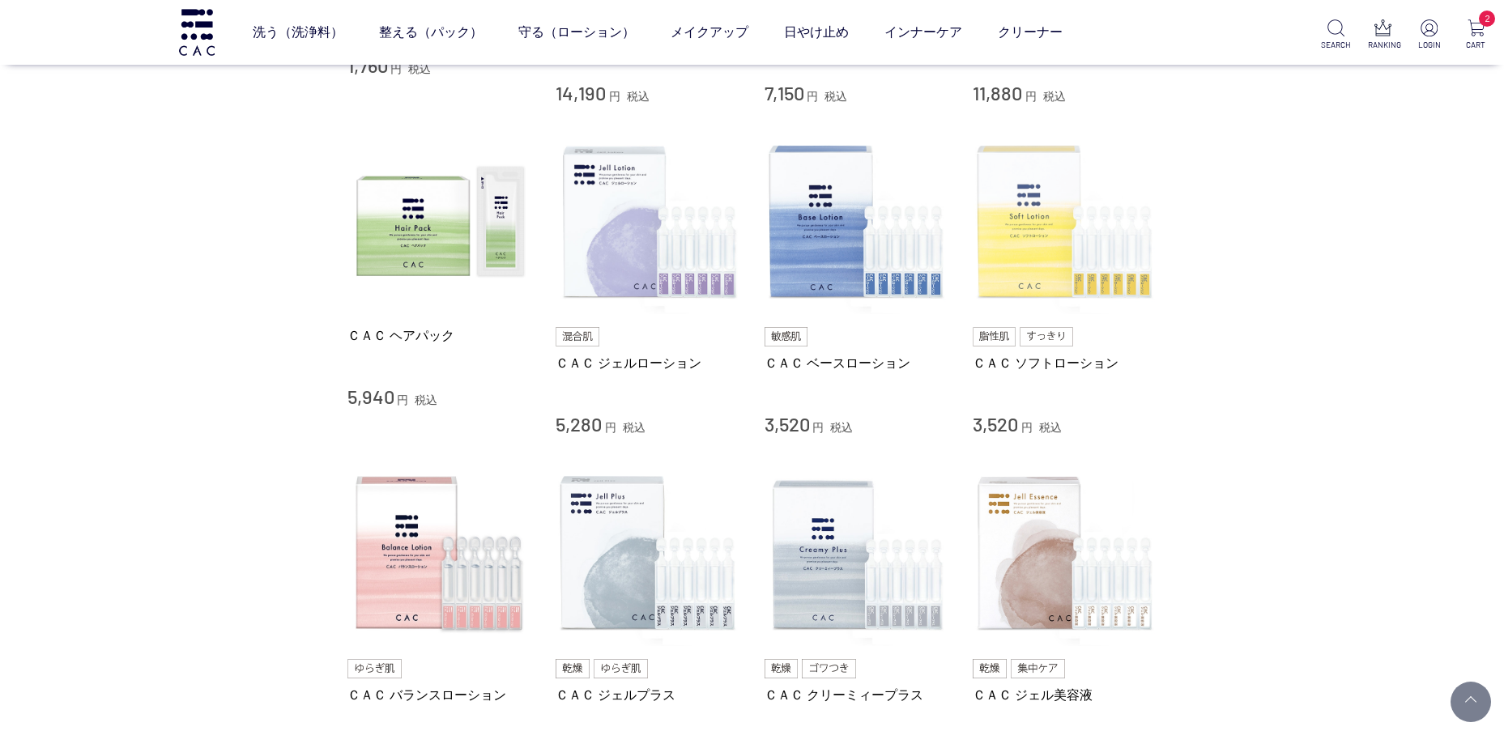
scroll to position [648, 0]
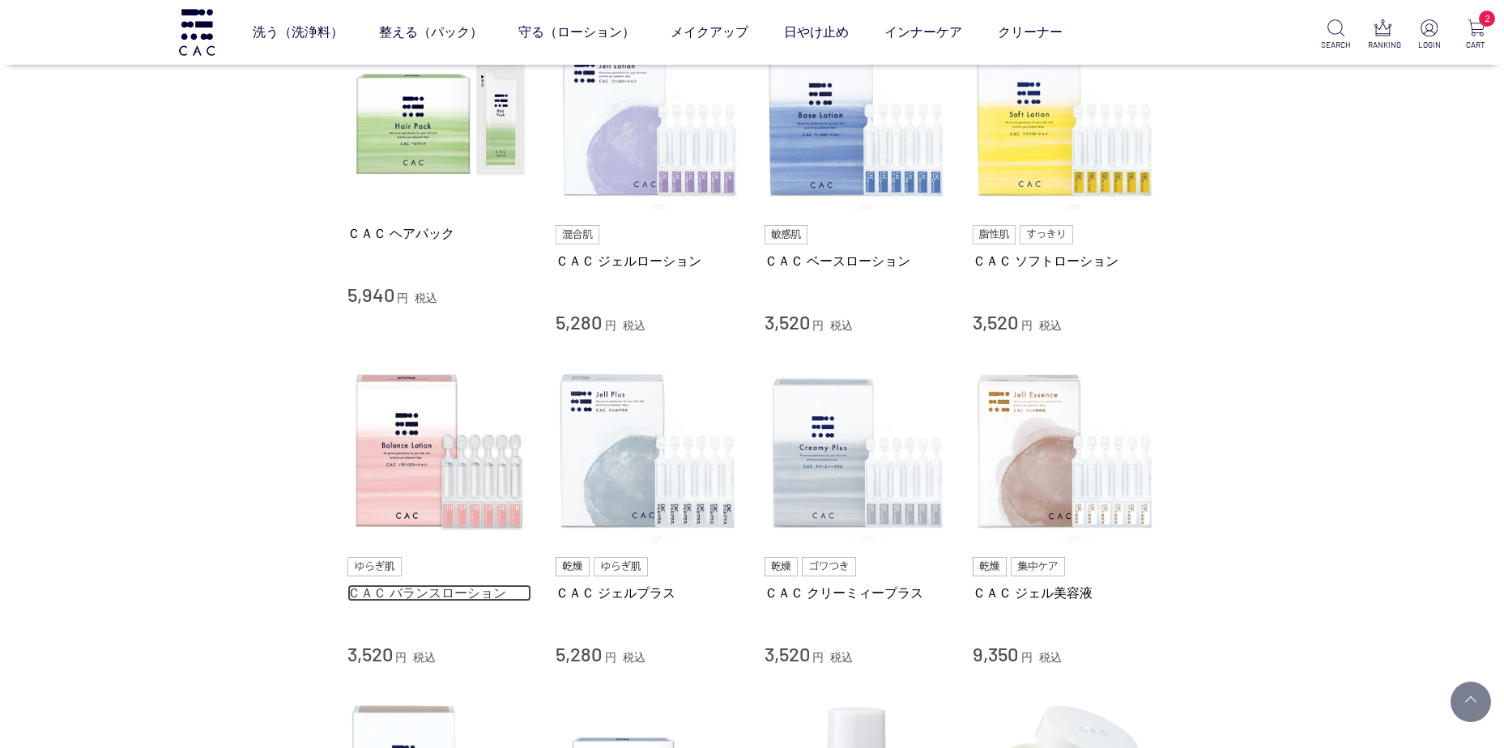
click at [438, 590] on link "ＣＡＣ バランスローション" at bounding box center [439, 593] width 185 height 17
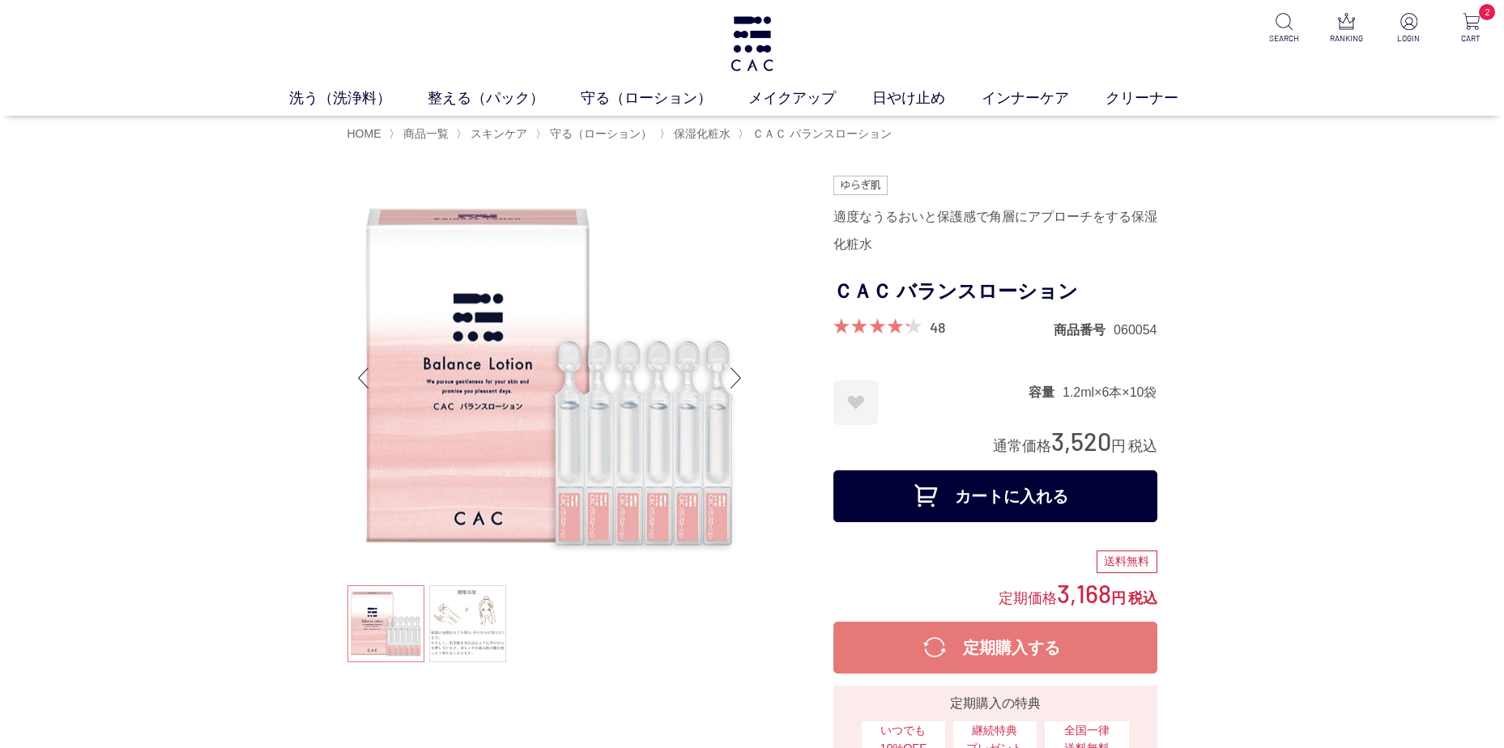
click at [387, 634] on ul at bounding box center [549, 625] width 405 height 81
click at [449, 636] on link at bounding box center [467, 623] width 77 height 77
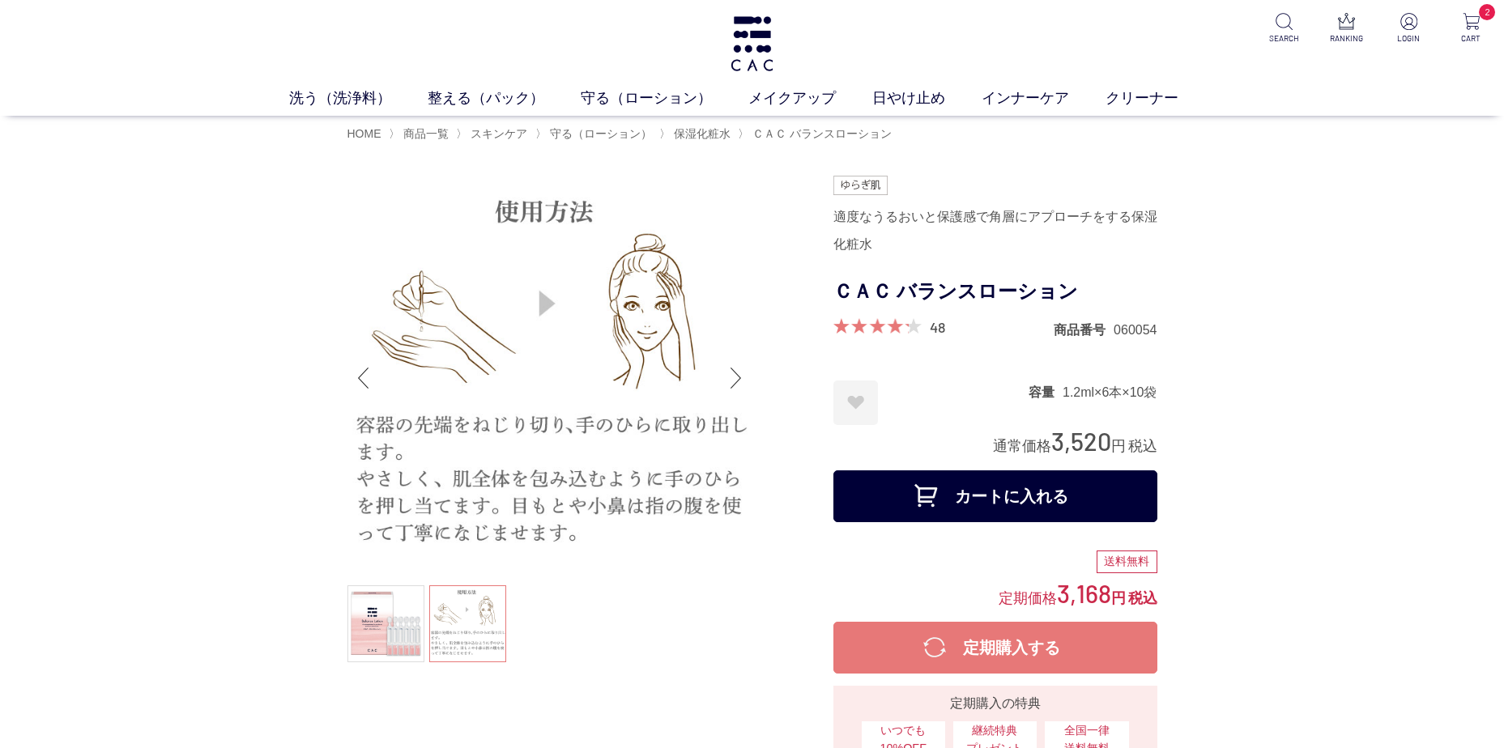
click at [466, 619] on ul at bounding box center [549, 625] width 405 height 81
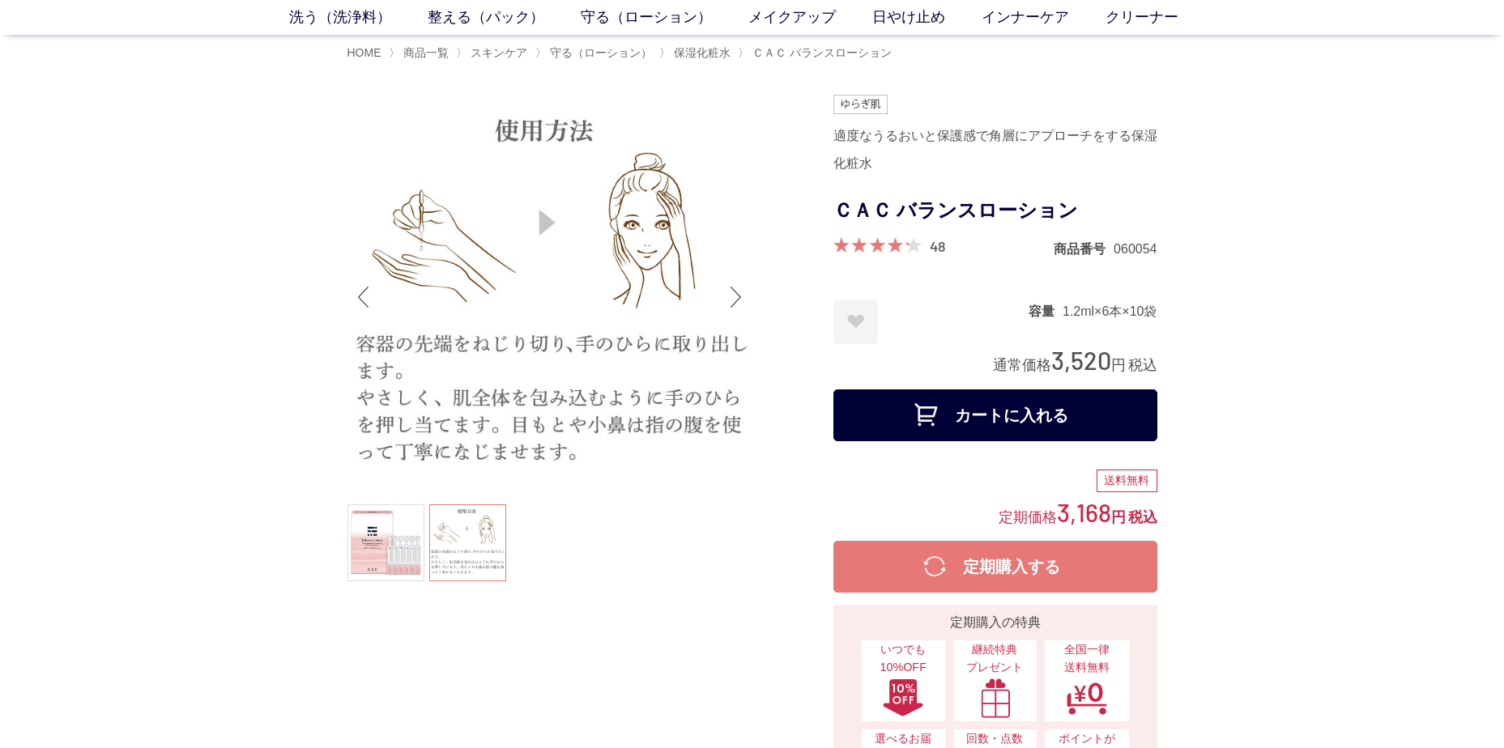
click at [984, 411] on button "カートに入れる" at bounding box center [995, 415] width 324 height 52
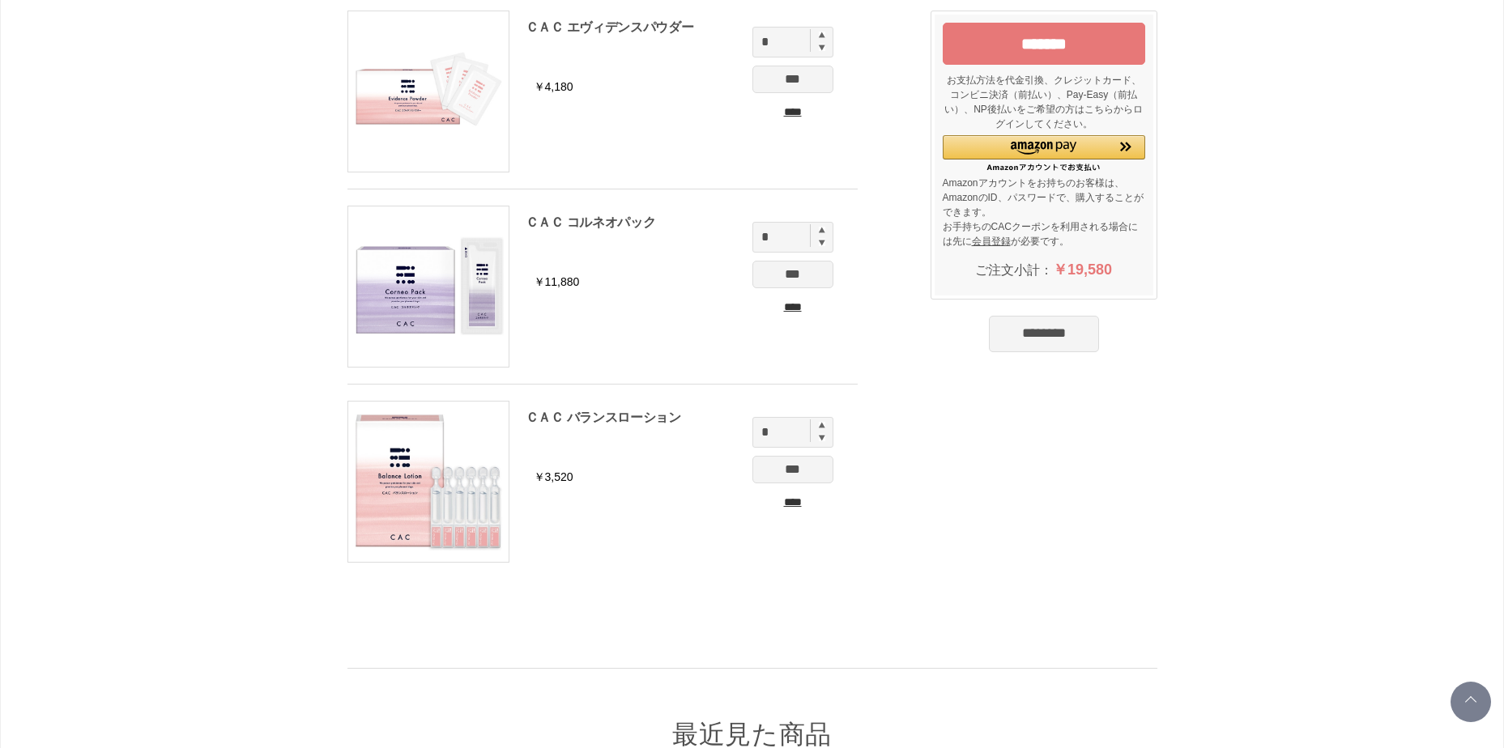
scroll to position [105, 0]
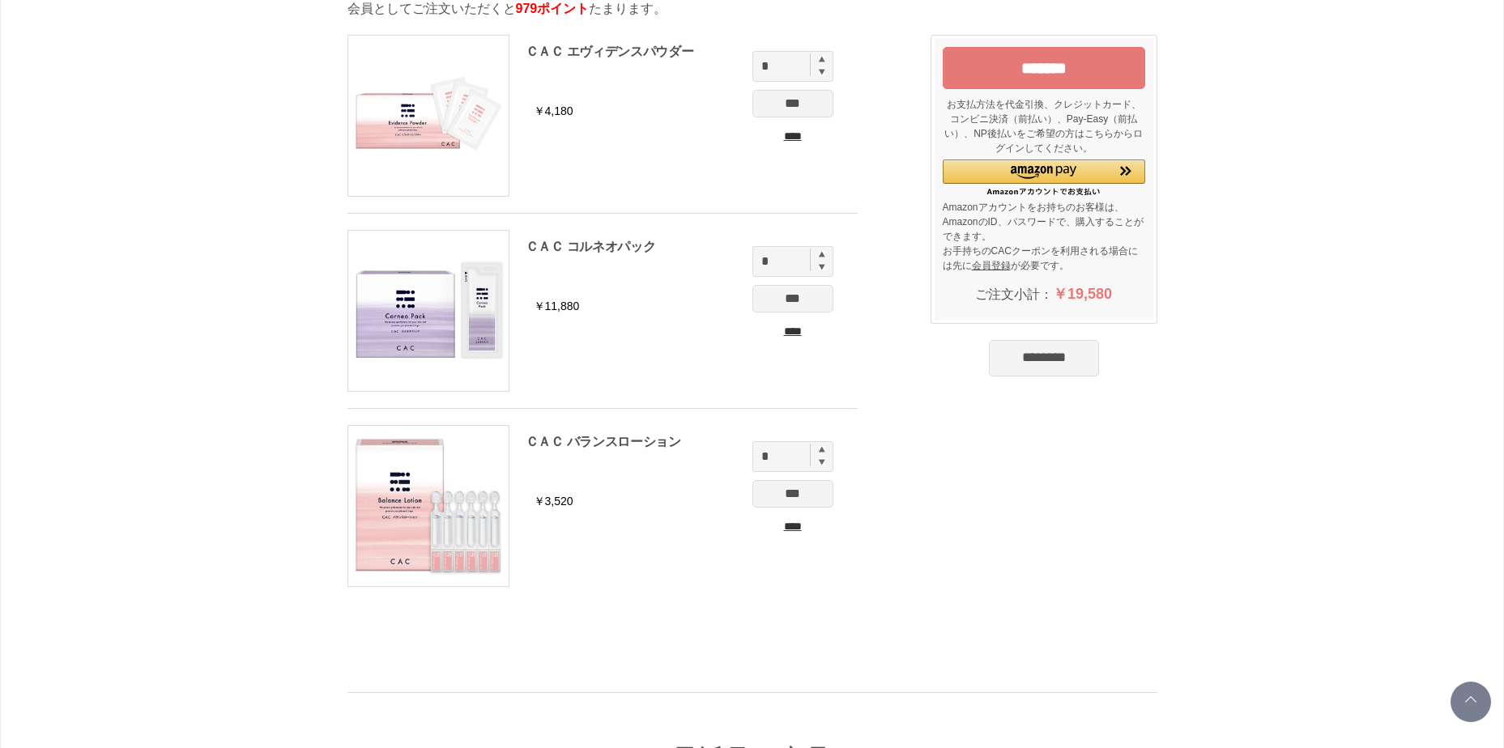
drag, startPoint x: 1101, startPoint y: 65, endPoint x: 1091, endPoint y: 73, distance: 12.6
click at [1096, 70] on input "*******" at bounding box center [1044, 68] width 202 height 42
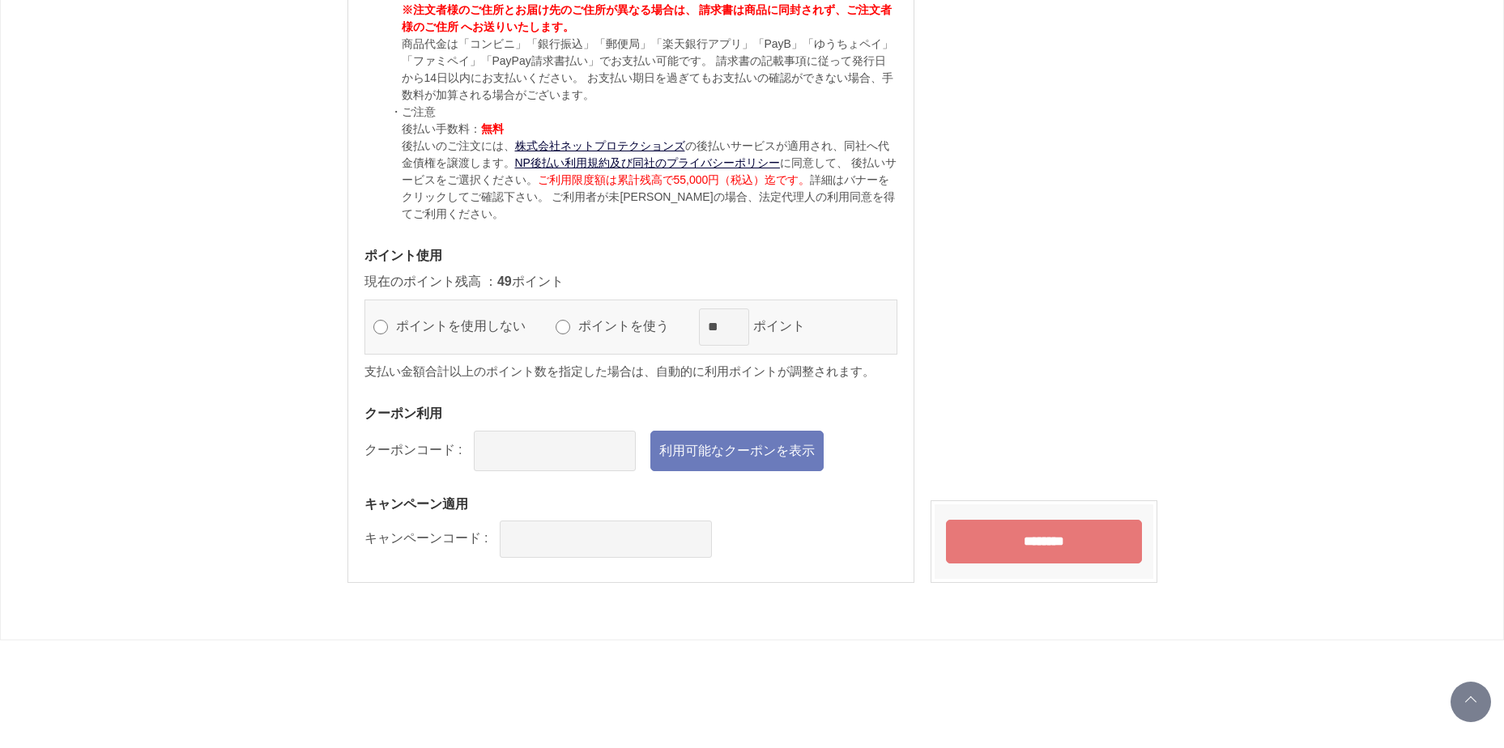
scroll to position [1733, 0]
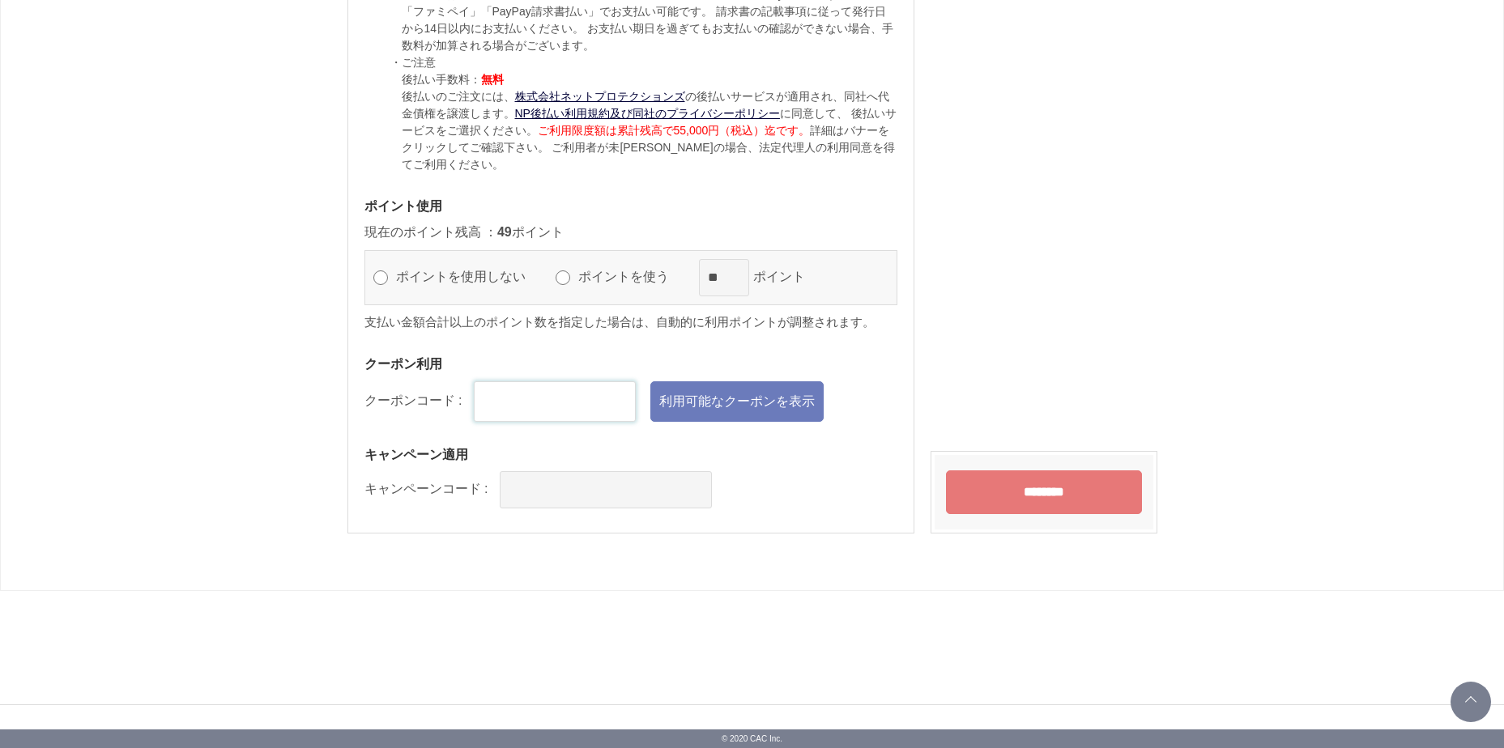
click at [479, 398] on input "text" at bounding box center [555, 401] width 162 height 40
type input "*"
click at [776, 401] on link "利用可能なクーポンを表示" at bounding box center [736, 401] width 173 height 40
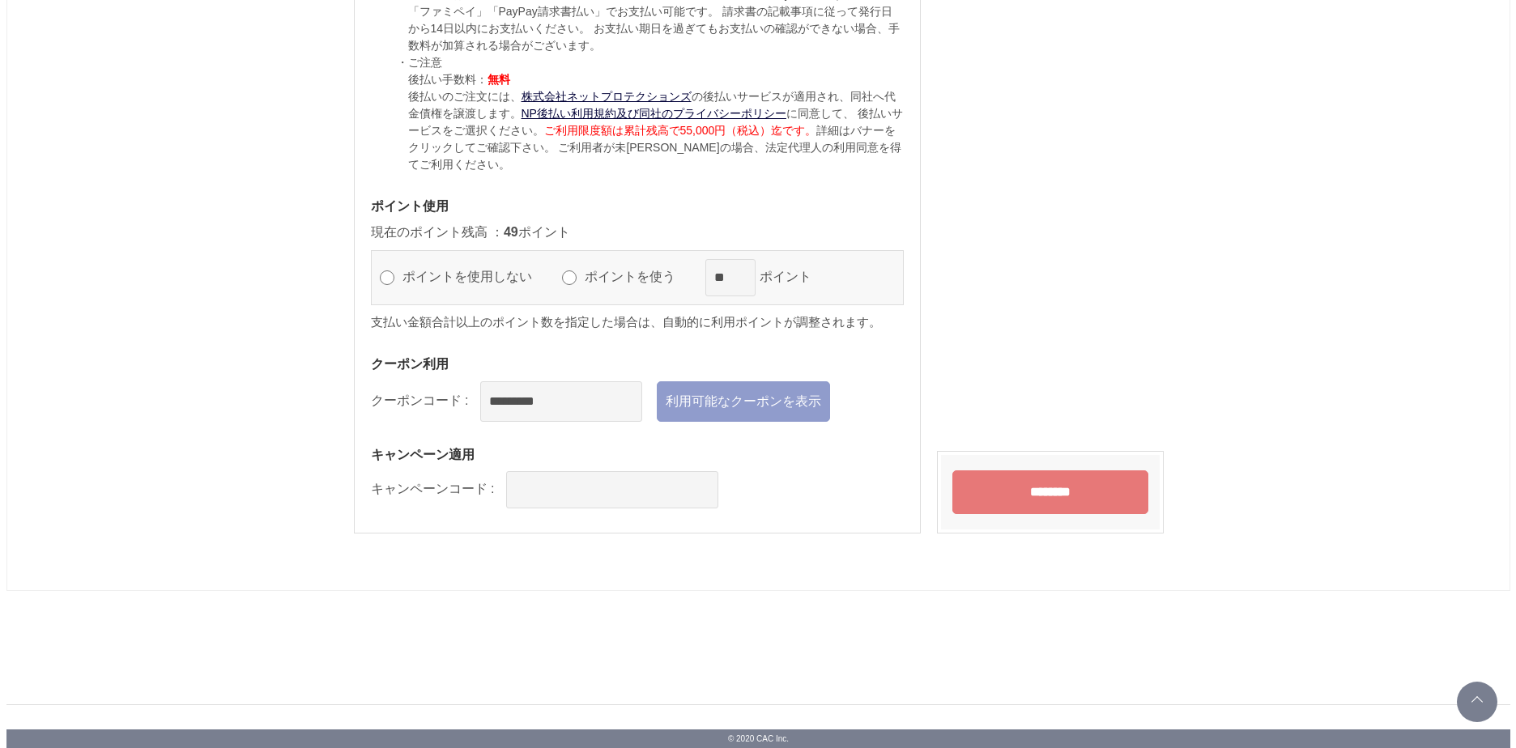
scroll to position [0, 0]
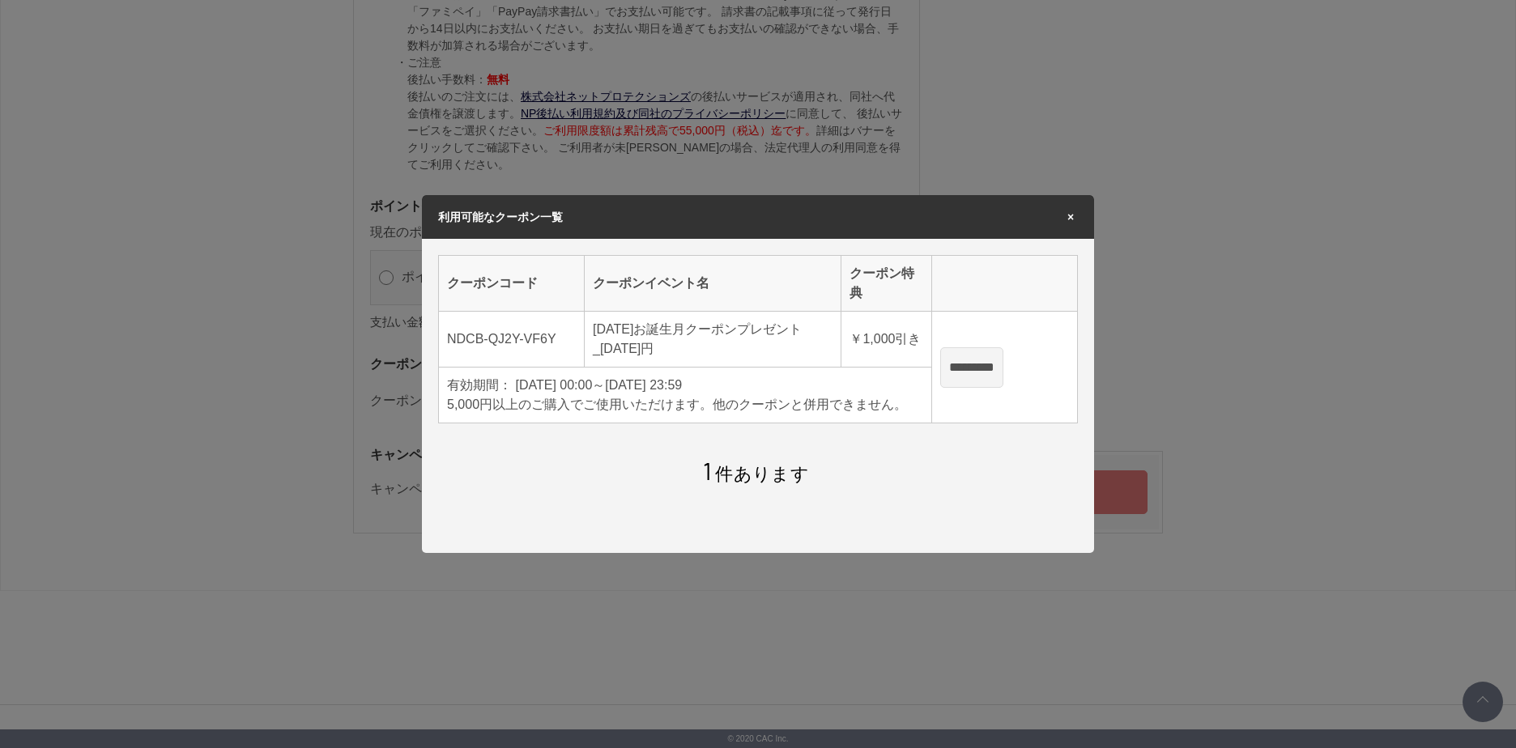
click at [988, 365] on input "*********" at bounding box center [971, 367] width 63 height 40
type input "**********"
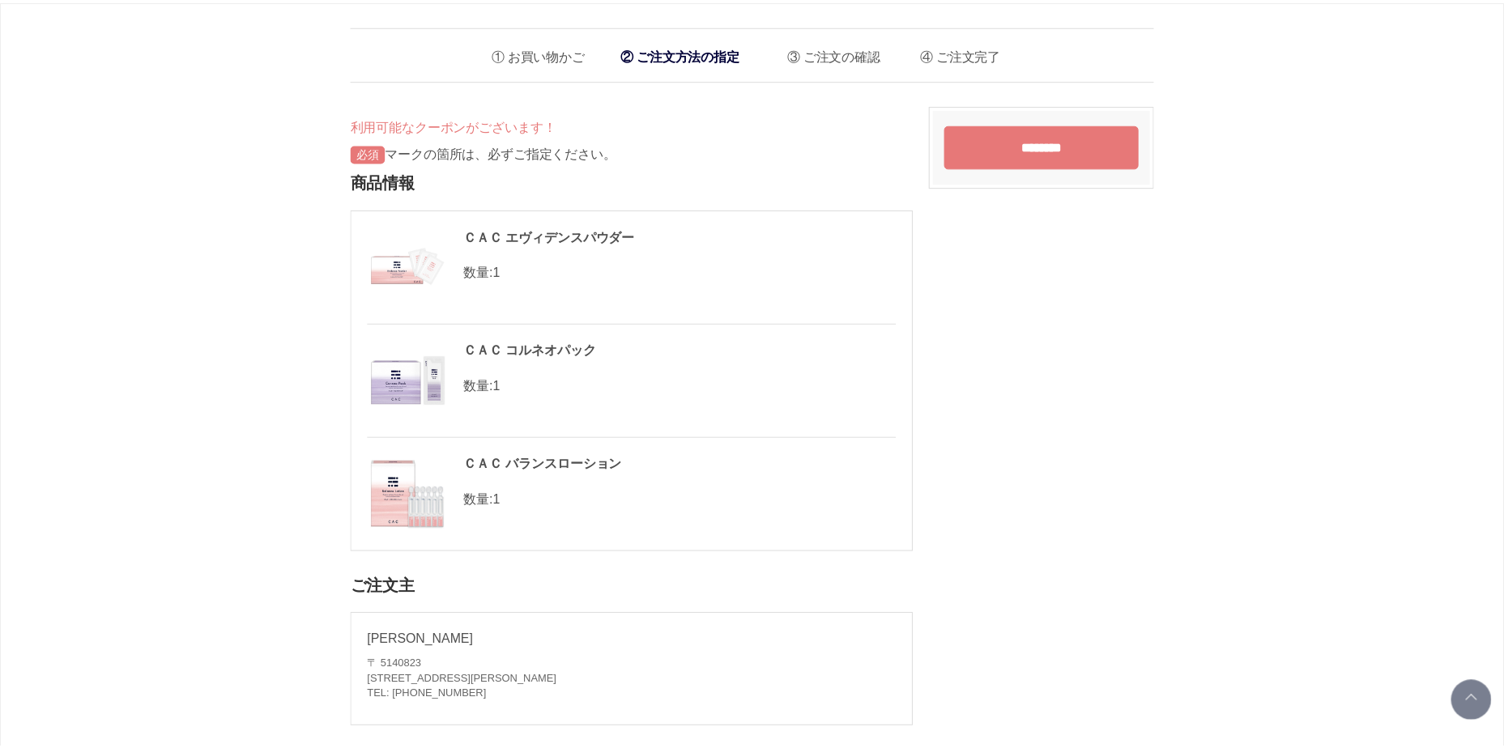
scroll to position [1733, 0]
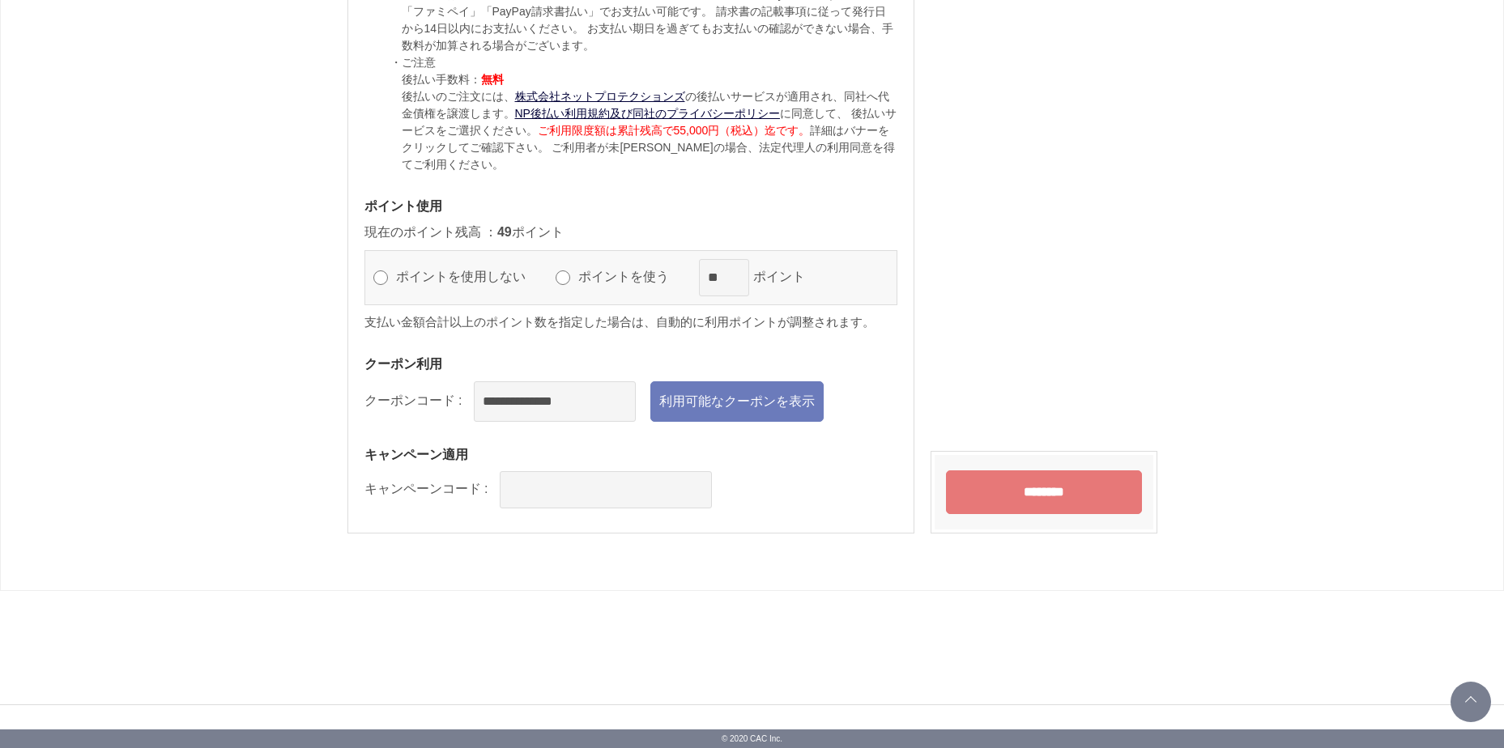
click at [1013, 496] on input "********" at bounding box center [1044, 492] width 196 height 44
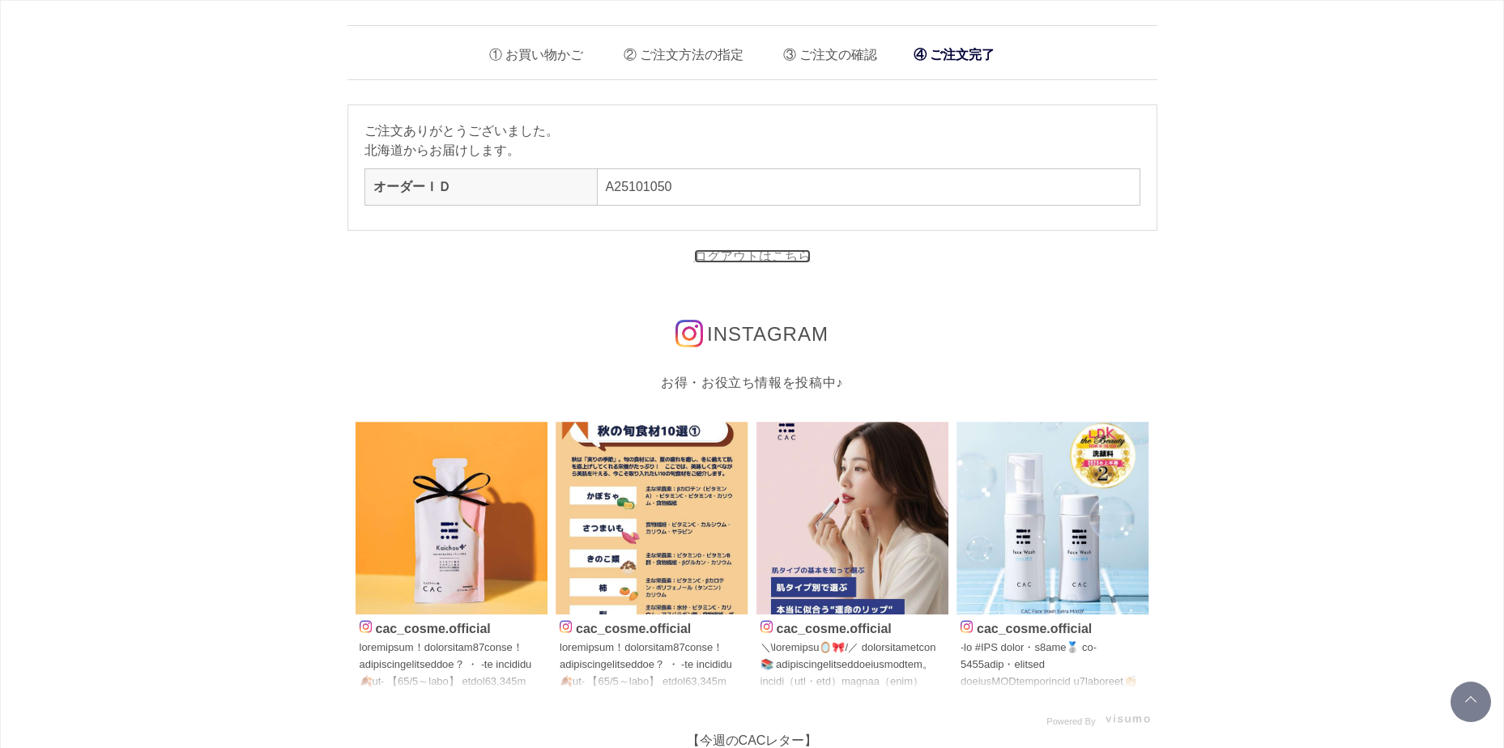
click at [772, 259] on link "ログアウトはこちら" at bounding box center [752, 256] width 117 height 14
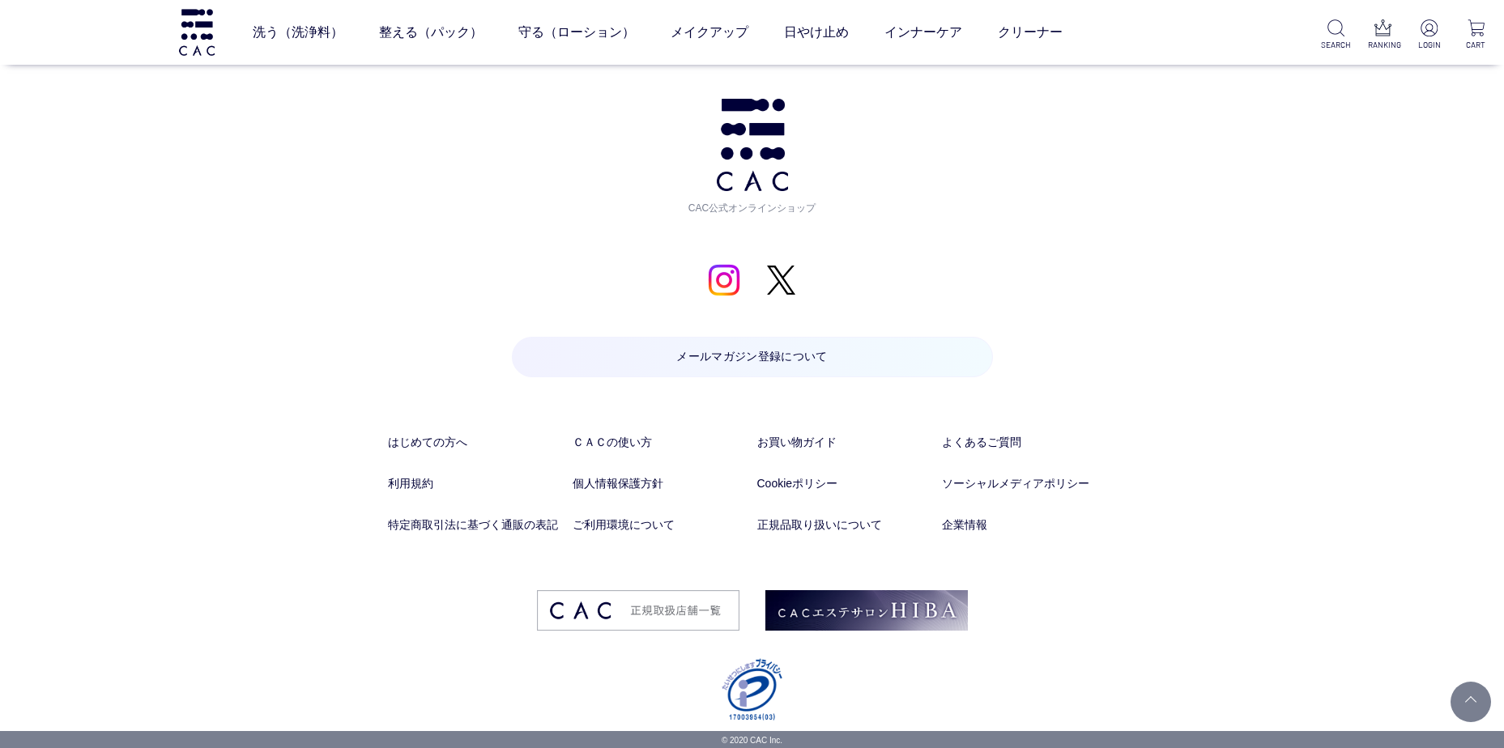
scroll to position [1543, 0]
